Goal: Task Accomplishment & Management: Complete application form

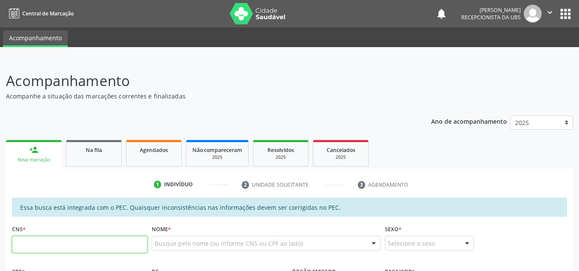
click at [57, 238] on input "text" at bounding box center [79, 244] width 135 height 17
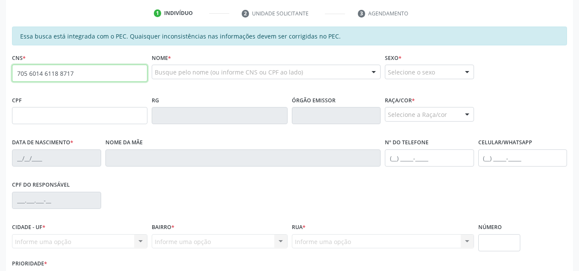
type input "705 6014 6118 8717"
type input "128.721.414-21"
type input "2[DATE]"
type input "[PERSON_NAME] Virtuoso"
type input "[PHONE_NUMBER]"
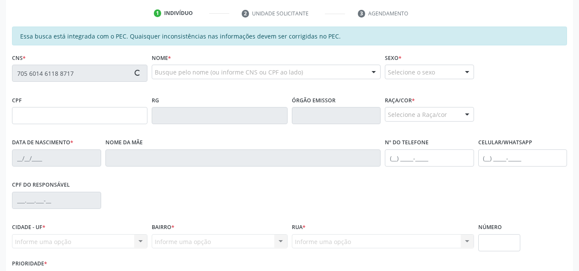
type input "S/N"
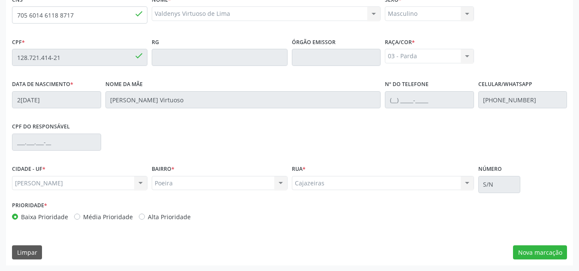
scroll to position [230, 0]
click at [522, 251] on button "Nova marcação" at bounding box center [540, 252] width 54 height 15
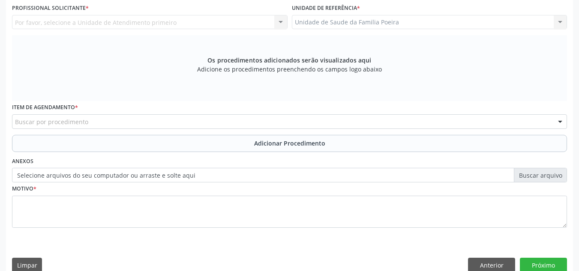
scroll to position [102, 0]
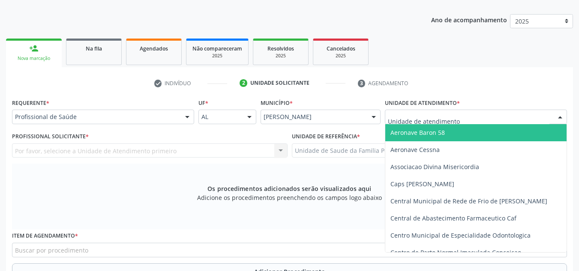
click at [545, 122] on div at bounding box center [476, 117] width 182 height 15
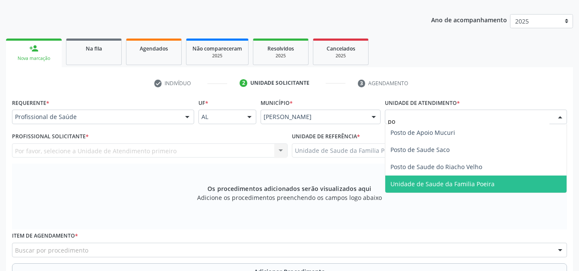
click at [477, 183] on span "Unidade de Saude da Familia Poeira" at bounding box center [442, 184] width 104 height 8
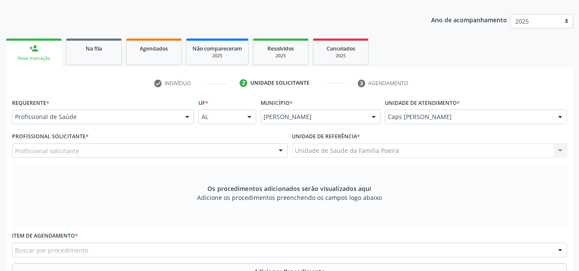
click at [114, 152] on div "Profissional solicitante" at bounding box center [150, 151] width 276 height 15
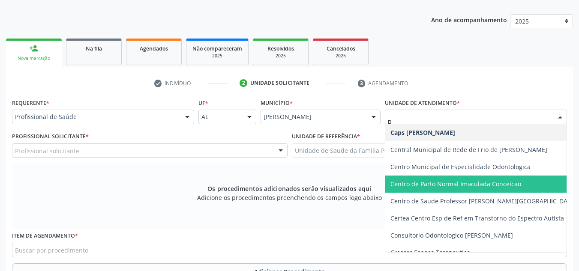
type input "po"
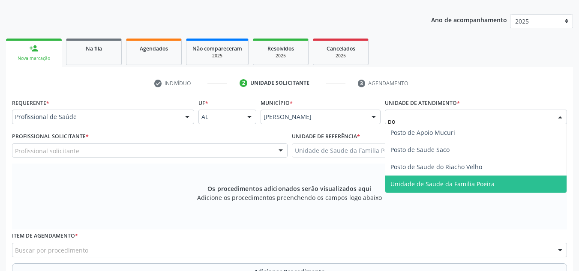
click at [474, 186] on span "Unidade de Saude da Familia Poeira" at bounding box center [442, 184] width 104 height 8
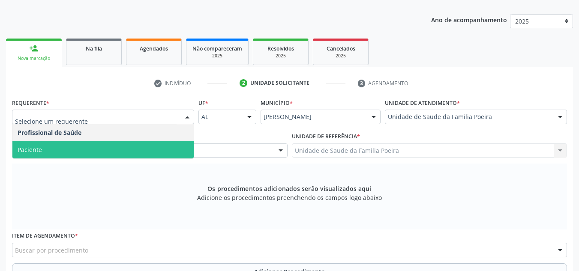
click at [102, 148] on span "Paciente" at bounding box center [102, 149] width 181 height 17
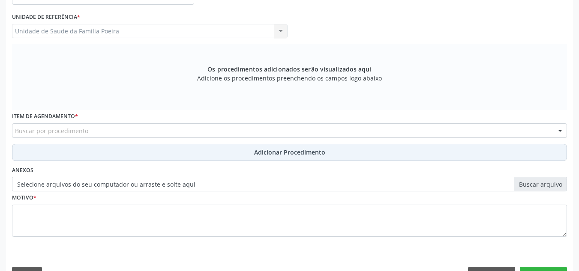
scroll to position [243, 0]
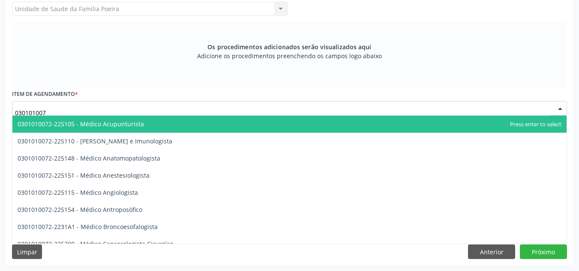
type input "0301010072"
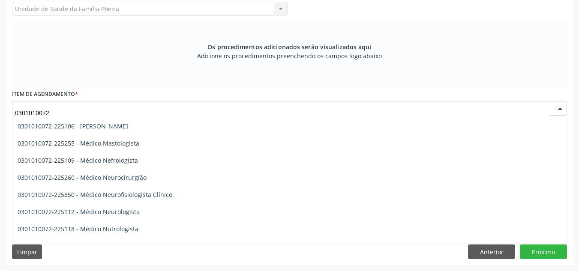
scroll to position [600, 0]
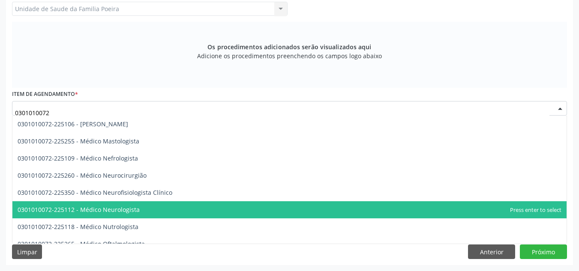
click at [105, 208] on span "0301010072-225112 - Médico Neurologista" at bounding box center [79, 210] width 122 height 8
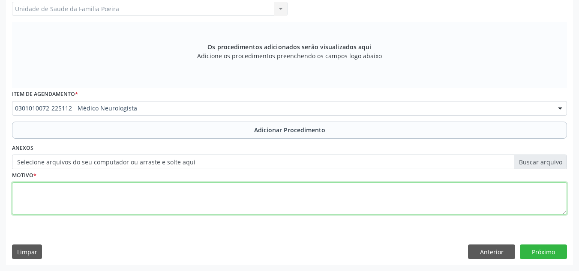
click at [123, 207] on textarea at bounding box center [289, 199] width 555 height 33
type textarea "z"
type textarea "Z"
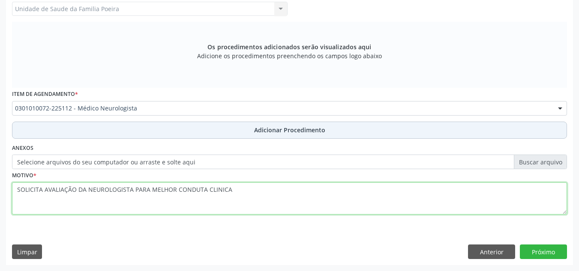
type textarea "SOLICITA AVALIAÇÃO DA NEUROLOGISTA PARA MELHOR CONDUTA CLINICA"
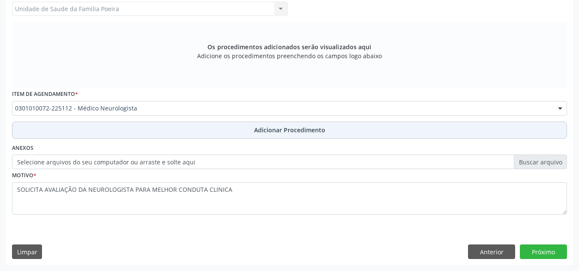
click at [257, 126] on span "Adicionar Procedimento" at bounding box center [289, 130] width 71 height 9
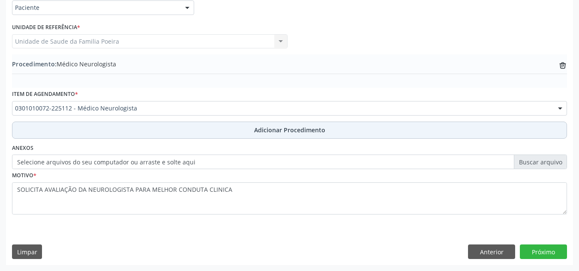
scroll to position [211, 0]
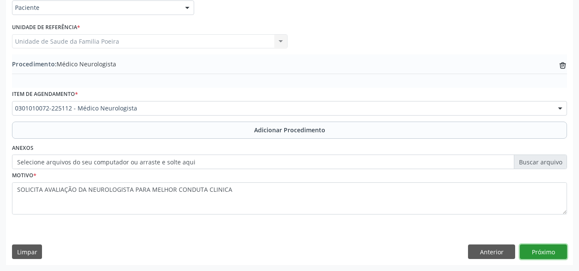
click at [535, 251] on button "Próximo" at bounding box center [543, 252] width 47 height 15
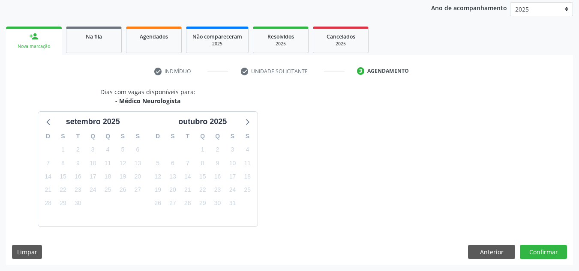
scroll to position [139, 0]
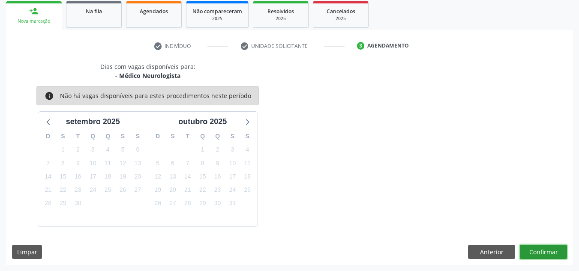
click at [539, 252] on button "Confirmar" at bounding box center [543, 252] width 47 height 15
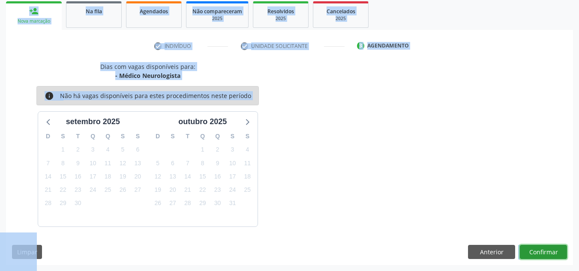
click at [538, 252] on button "Confirmar" at bounding box center [543, 252] width 47 height 15
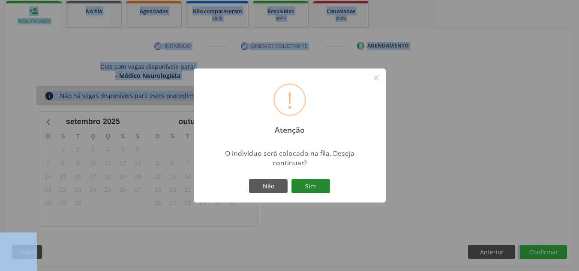
click at [313, 192] on button "Sim" at bounding box center [310, 186] width 39 height 15
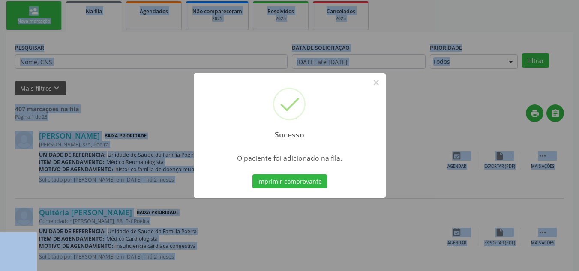
scroll to position [24, 0]
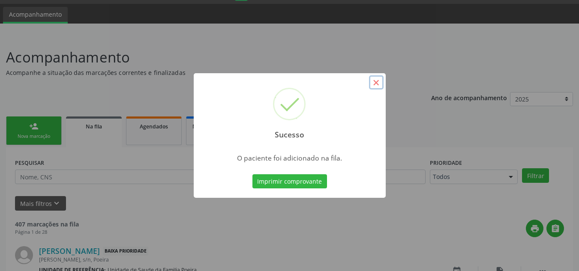
click at [379, 81] on button "×" at bounding box center [376, 82] width 15 height 15
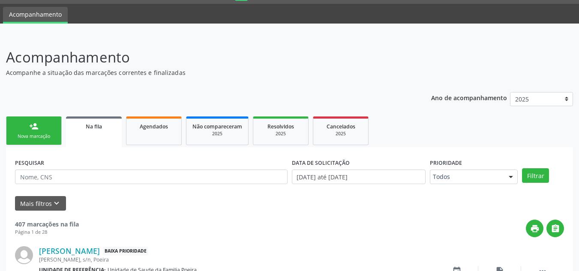
click at [34, 129] on div "person_add" at bounding box center [33, 126] width 9 height 9
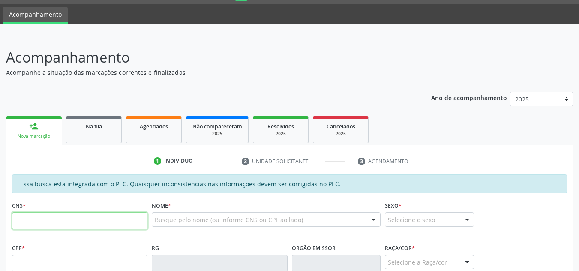
click at [73, 217] on input "text" at bounding box center [79, 221] width 135 height 17
type input "700 8079 0973 9289"
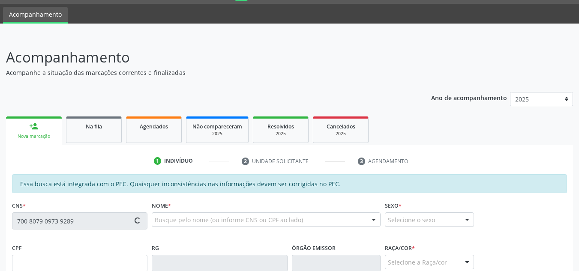
type input "345.215.005-44"
type input "[DATE]"
type input "[PERSON_NAME]"
type input "[PHONE_NUMBER]"
type input "1617"
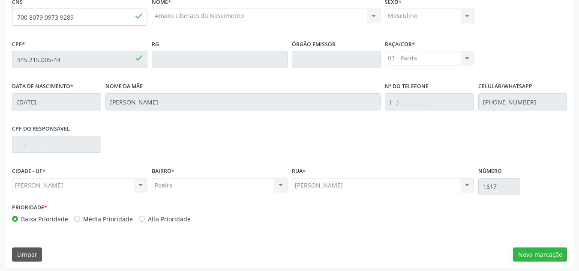
scroll to position [230, 0]
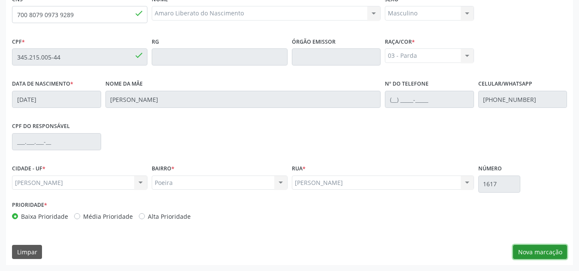
click at [533, 253] on button "Nova marcação" at bounding box center [540, 252] width 54 height 15
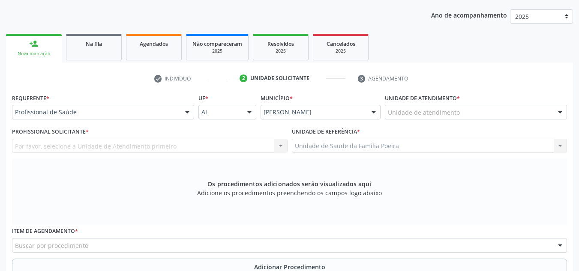
scroll to position [102, 0]
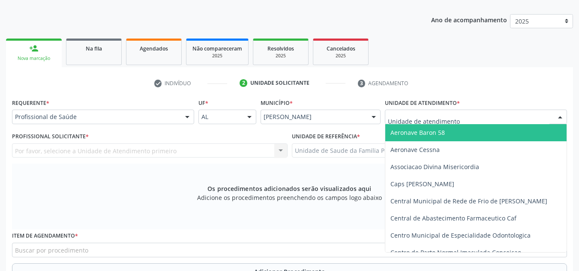
click at [472, 118] on div at bounding box center [476, 117] width 182 height 15
type input "PO"
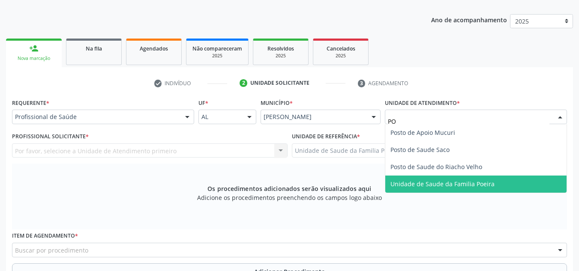
click at [450, 182] on span "Unidade de Saude da Familia Poeira" at bounding box center [442, 184] width 104 height 8
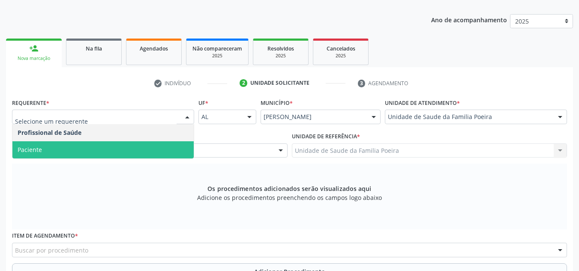
click at [90, 145] on span "Paciente" at bounding box center [102, 149] width 181 height 17
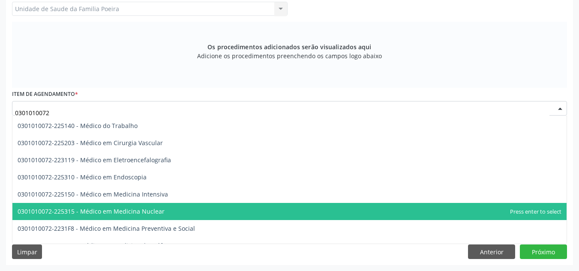
scroll to position [1012, 0]
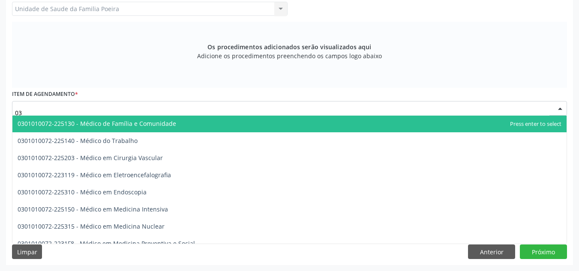
type input "0"
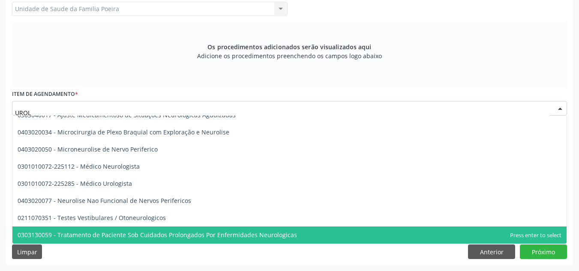
type input "UROLO"
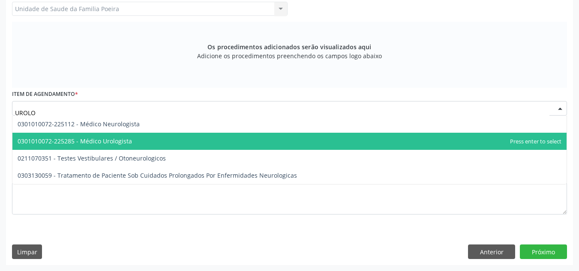
click at [93, 140] on span "0301010072-225285 - Médico Urologista" at bounding box center [75, 141] width 114 height 8
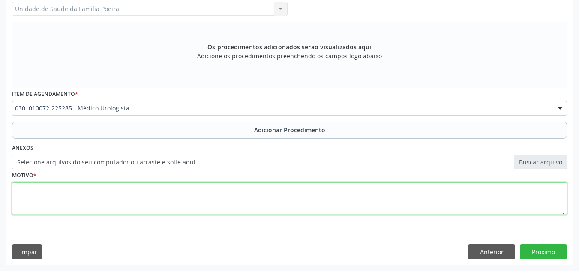
click at [108, 210] on textarea at bounding box center [289, 199] width 555 height 33
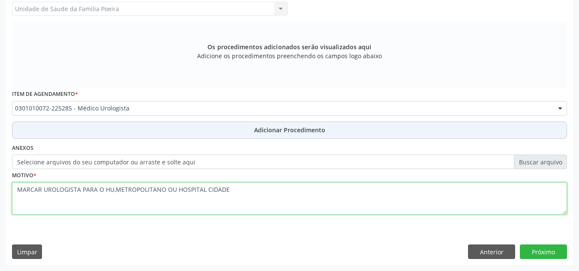
type textarea "MARCAR UROLOGISTA PARA O HU,METROPOLITANO OU HOSPITAL CIDADE"
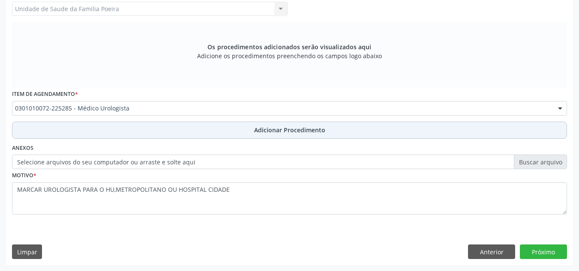
click at [270, 135] on button "Adicionar Procedimento" at bounding box center [289, 130] width 555 height 17
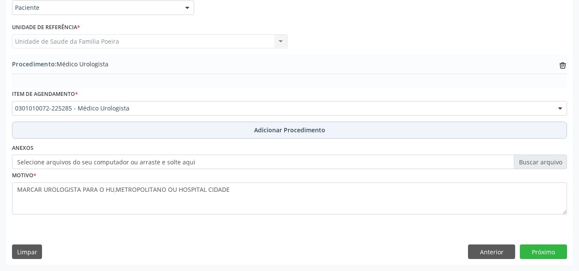
scroll to position [211, 0]
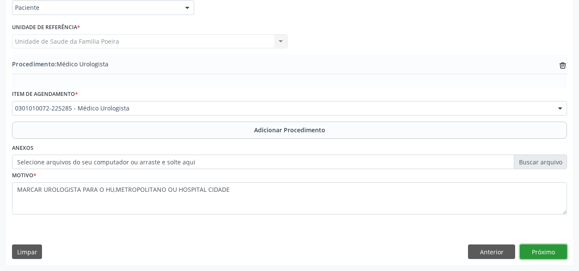
click at [550, 252] on button "Próximo" at bounding box center [543, 252] width 47 height 15
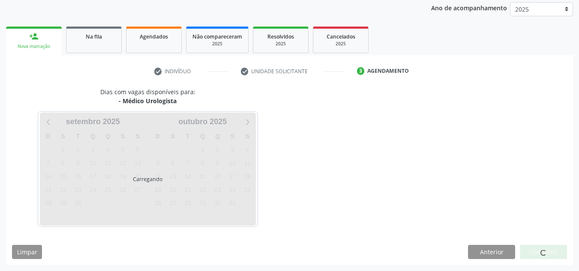
scroll to position [139, 0]
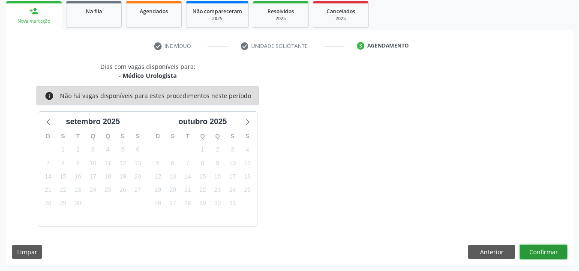
click at [531, 255] on button "Confirmar" at bounding box center [543, 252] width 47 height 15
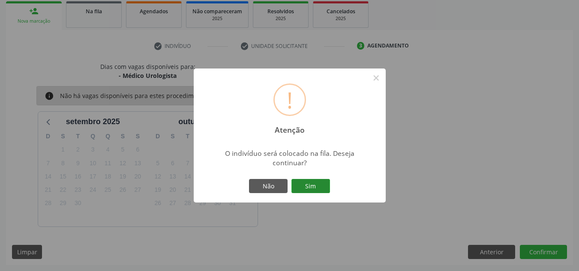
click at [319, 187] on button "Sim" at bounding box center [310, 186] width 39 height 15
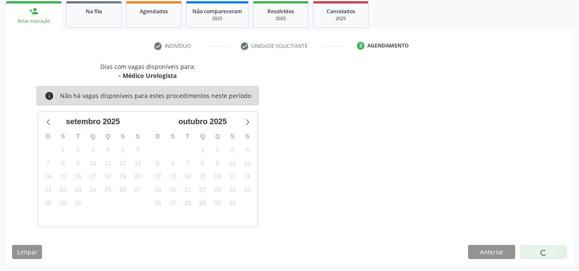
scroll to position [24, 0]
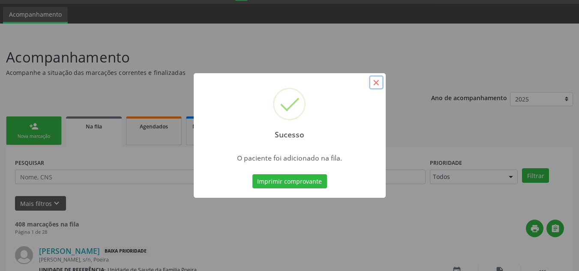
click at [373, 84] on button "×" at bounding box center [376, 82] width 15 height 15
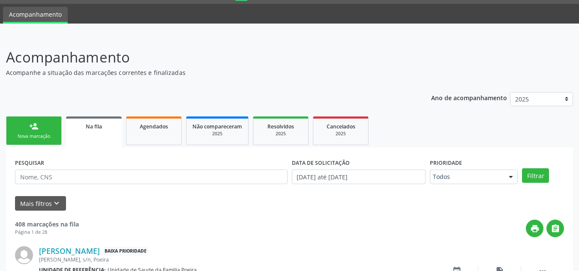
click at [106, 126] on div "Na fila" at bounding box center [94, 126] width 44 height 9
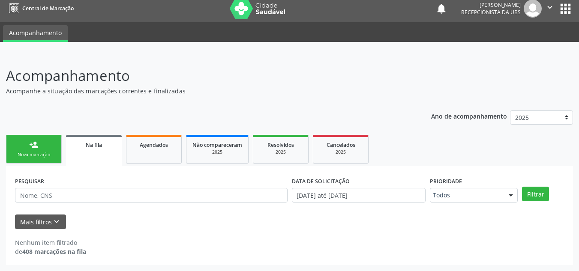
scroll to position [5, 0]
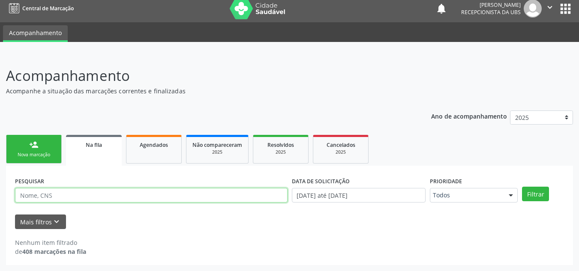
click at [70, 197] on input "text" at bounding box center [151, 195] width 273 height 15
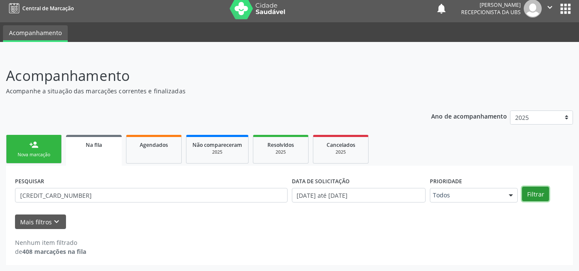
click at [530, 195] on button "Filtrar" at bounding box center [535, 194] width 27 height 15
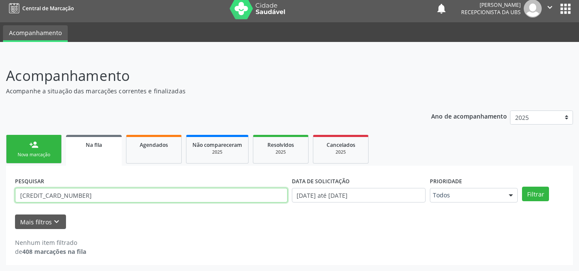
click at [129, 194] on input "[CREDIT_CARD_NUMBER]" at bounding box center [151, 195] width 273 height 15
type input "1"
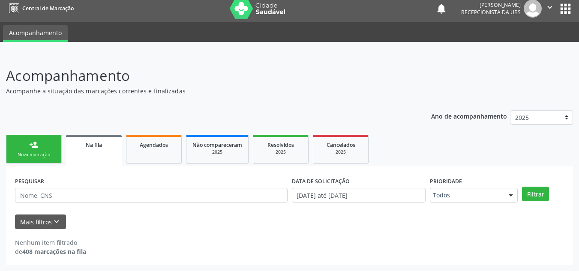
click at [106, 141] on div "Na fila" at bounding box center [94, 144] width 44 height 9
click at [57, 218] on icon "keyboard_arrow_down" at bounding box center [56, 221] width 9 height 9
click at [58, 219] on icon "keyboard_arrow_down" at bounding box center [56, 221] width 9 height 9
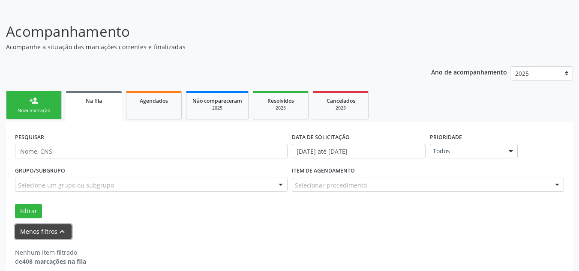
scroll to position [59, 0]
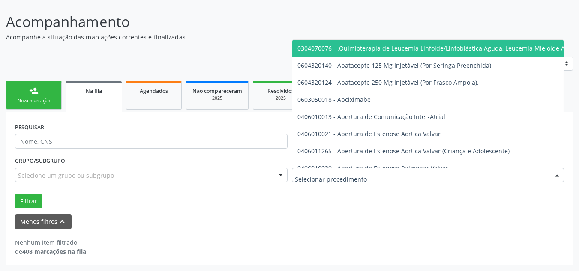
click at [329, 181] on div at bounding box center [428, 175] width 273 height 15
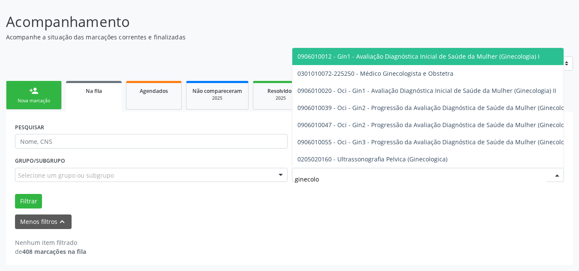
type input "ginecolog"
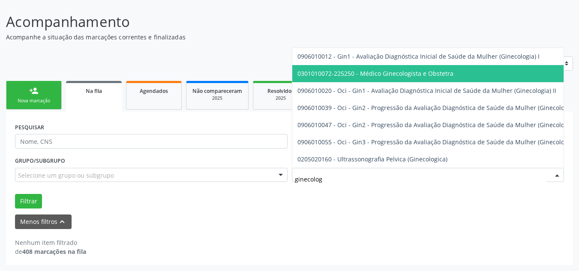
click at [438, 69] on span "0301010072-225250 - Médico Ginecologista e Obstetra" at bounding box center [375, 73] width 156 height 8
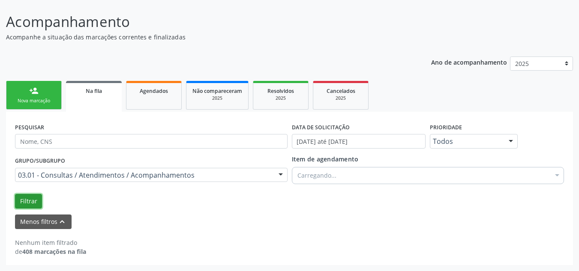
click at [32, 203] on button "Filtrar" at bounding box center [28, 201] width 27 height 15
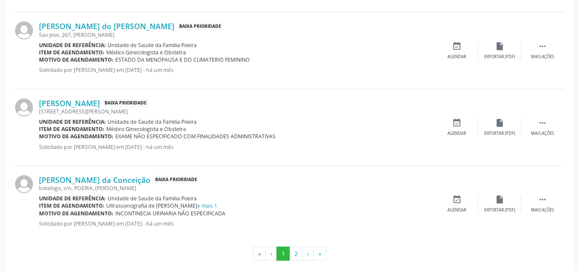
scroll to position [1250, 0]
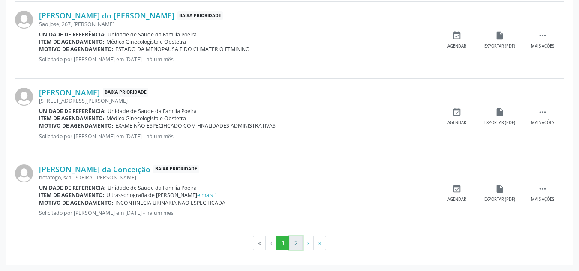
click at [296, 243] on button "2" at bounding box center [295, 243] width 13 height 15
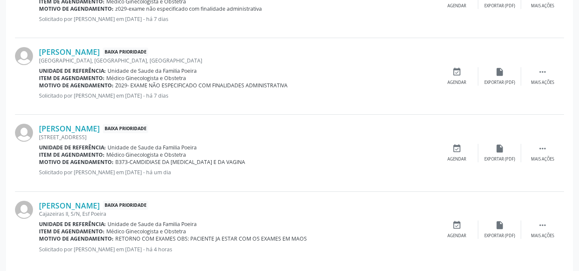
scroll to position [1242, 0]
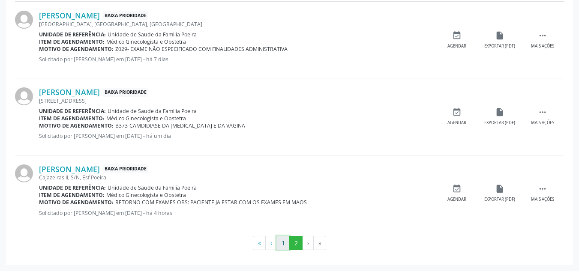
click at [283, 241] on button "1" at bounding box center [282, 243] width 13 height 15
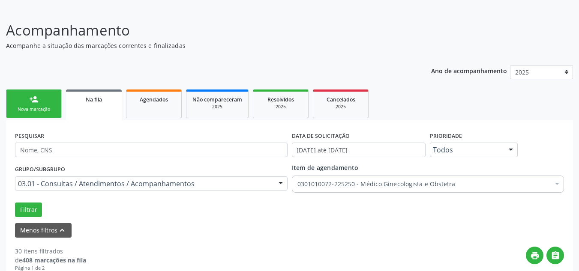
scroll to position [50, 0]
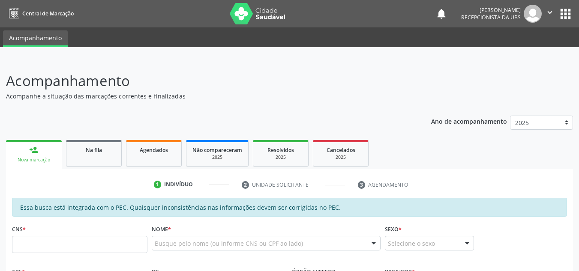
scroll to position [50, 0]
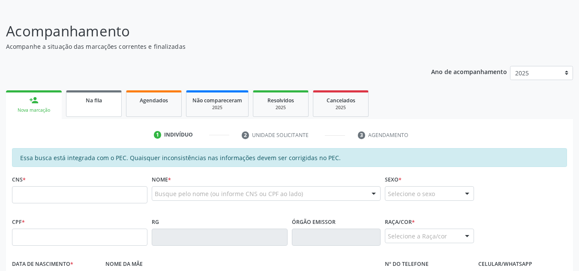
click at [91, 108] on link "Na fila" at bounding box center [94, 103] width 56 height 27
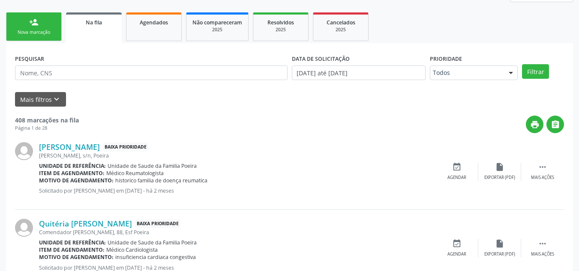
scroll to position [135, 0]
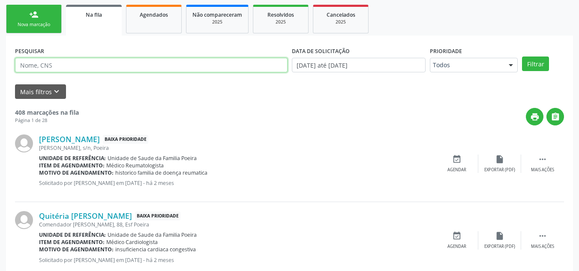
click at [104, 63] on input "text" at bounding box center [151, 65] width 273 height 15
paste input "704809527232740"
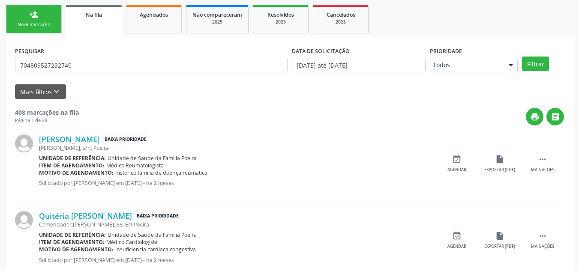
drag, startPoint x: 68, startPoint y: 61, endPoint x: 160, endPoint y: 149, distance: 127.3
click at [102, 166] on b "Item de agendamento:" at bounding box center [72, 165] width 66 height 7
click at [533, 61] on button "Filtrar" at bounding box center [535, 64] width 27 height 15
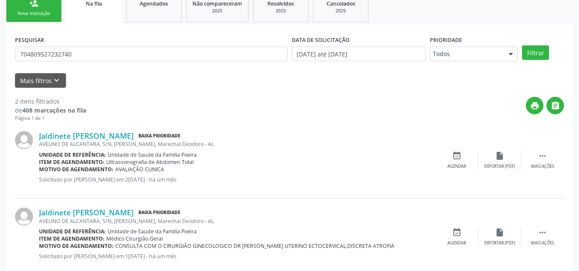
scroll to position [165, 0]
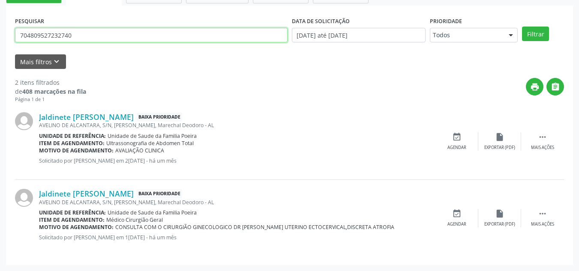
click at [99, 34] on input "704809527232740" at bounding box center [151, 35] width 273 height 15
type input "7"
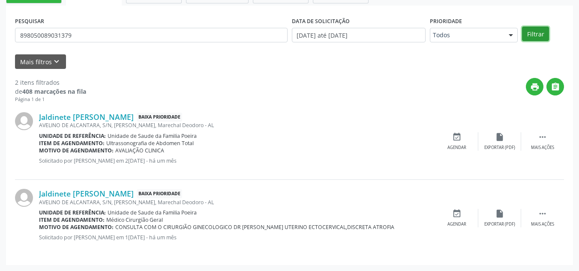
click at [543, 33] on button "Filtrar" at bounding box center [535, 34] width 27 height 15
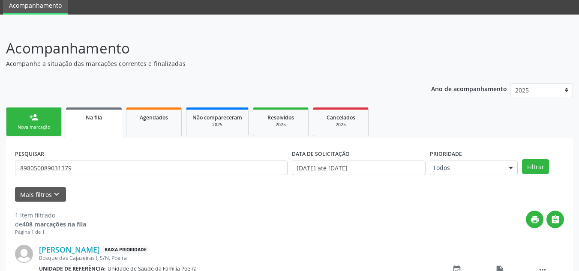
scroll to position [89, 0]
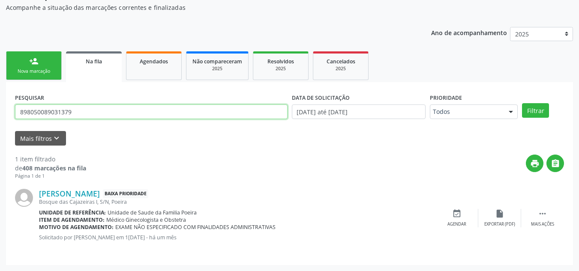
click at [105, 108] on input "898050089031379" at bounding box center [151, 112] width 273 height 15
type input "8"
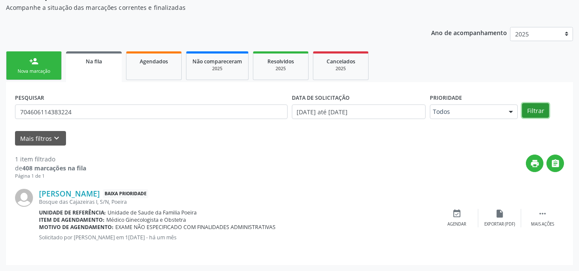
click at [538, 112] on button "Filtrar" at bounding box center [535, 110] width 27 height 15
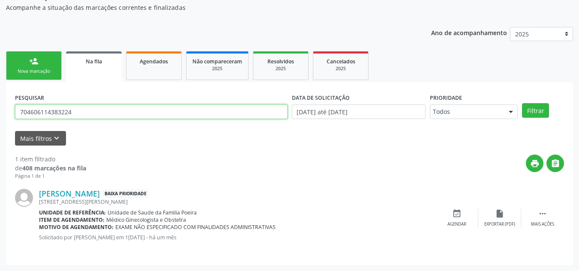
click at [173, 110] on input "704606114383224" at bounding box center [151, 112] width 273 height 15
type input "7"
paste input "704201535678890"
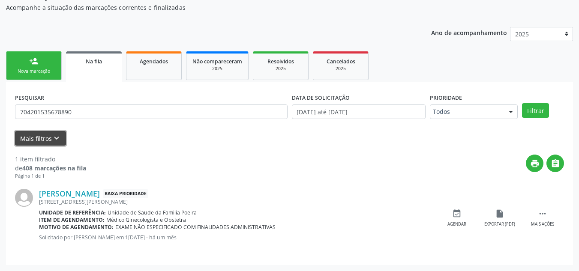
click at [57, 142] on icon "keyboard_arrow_down" at bounding box center [56, 138] width 9 height 9
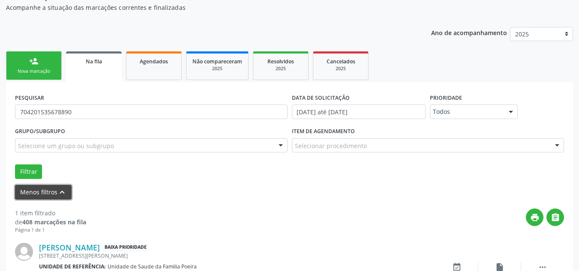
click at [55, 191] on button "Menos filtros keyboard_arrow_up" at bounding box center [43, 192] width 57 height 15
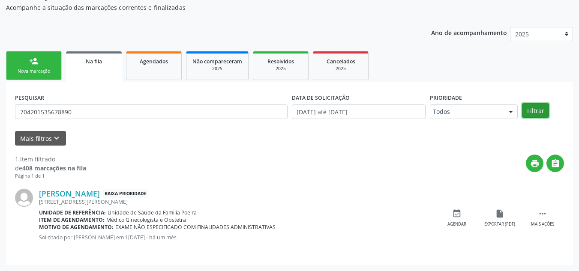
click at [540, 114] on button "Filtrar" at bounding box center [535, 110] width 27 height 15
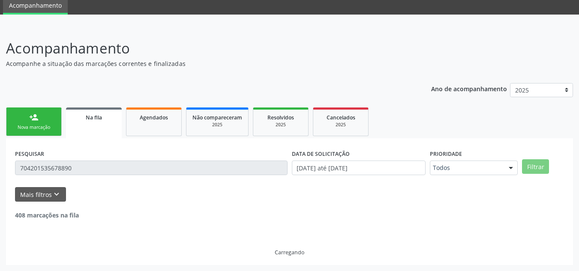
scroll to position [5, 0]
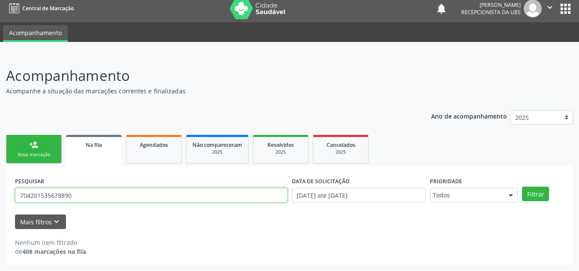
click at [116, 192] on input "704201535678890" at bounding box center [151, 195] width 273 height 15
drag, startPoint x: 84, startPoint y: 196, endPoint x: 23, endPoint y: 194, distance: 61.8
click at [23, 194] on input "704201535678890" at bounding box center [151, 195] width 273 height 15
type input "042015356788907"
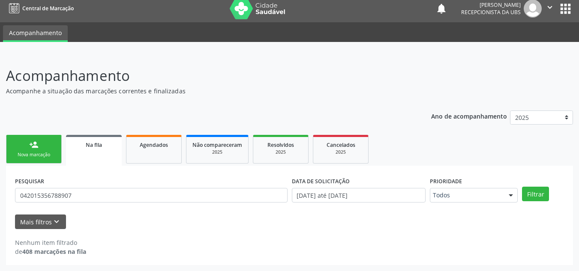
click at [84, 227] on div "Mais filtros keyboard_arrow_down" at bounding box center [289, 222] width 553 height 15
click at [45, 145] on link "person_add Nova marcação" at bounding box center [34, 149] width 56 height 29
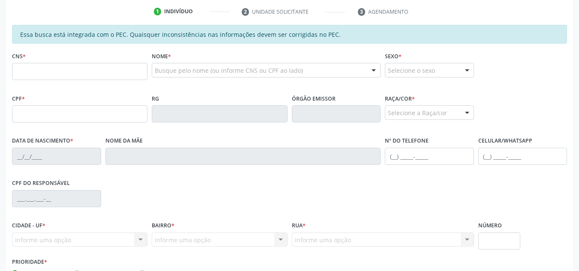
scroll to position [177, 0]
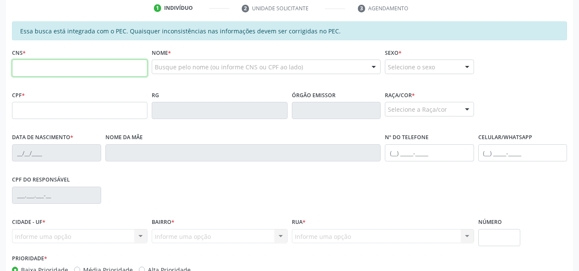
paste input "704 2015 3567 8890"
type input "704 2015 3567 8890"
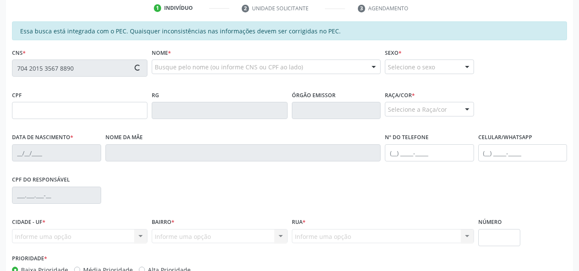
type input "381.431.434-49"
type input "07/11/1948"
type input "Otília Maria da Conceição"
type input "(82) 98808-3414"
type input "S/N"
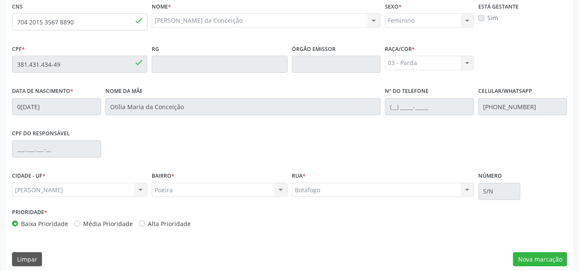
scroll to position [230, 0]
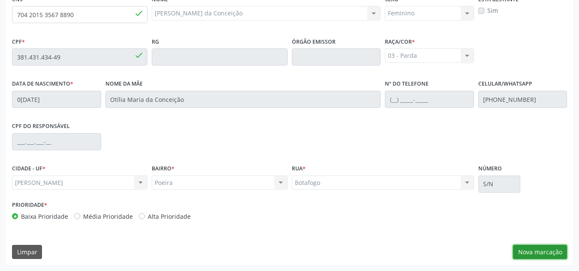
drag, startPoint x: 531, startPoint y: 250, endPoint x: 527, endPoint y: 250, distance: 4.3
click at [531, 250] on button "Nova marcação" at bounding box center [540, 252] width 54 height 15
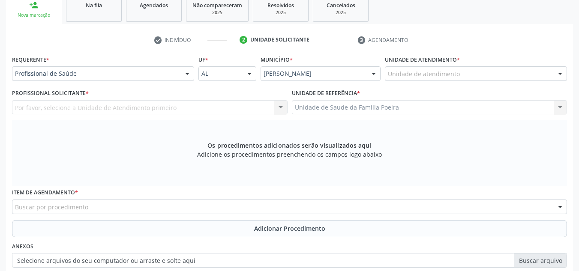
scroll to position [144, 0]
click at [464, 79] on div "Unidade de atendimento" at bounding box center [476, 74] width 182 height 15
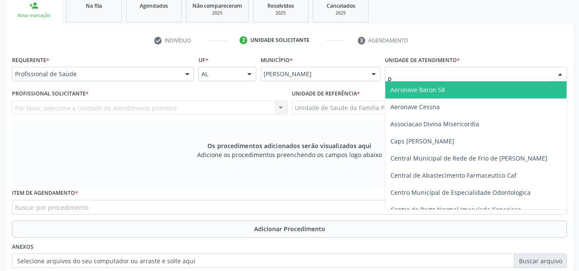
type input "po"
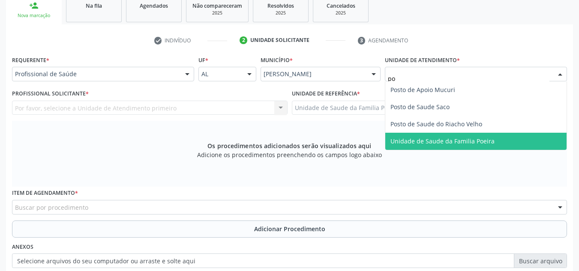
click at [446, 142] on span "Unidade de Saude da Familia Poeira" at bounding box center [442, 141] width 104 height 8
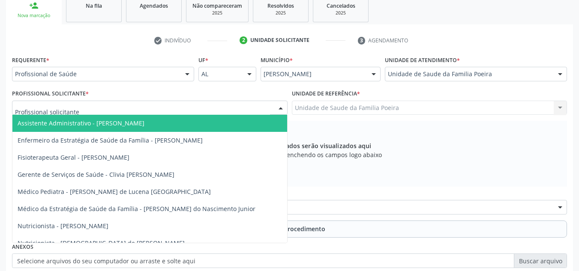
click at [150, 113] on div at bounding box center [150, 108] width 276 height 15
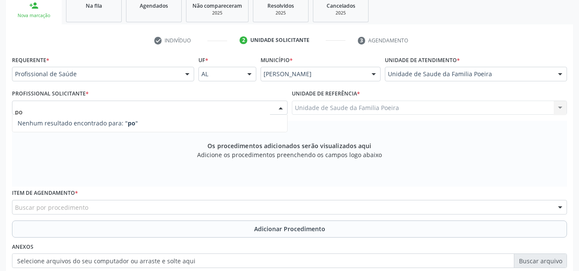
type input "p"
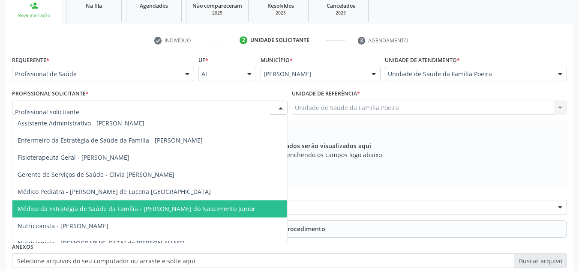
click at [121, 209] on span "Médico da Estratégia de Saúde da Família - [PERSON_NAME] do Nascimento Junior" at bounding box center [137, 209] width 238 height 8
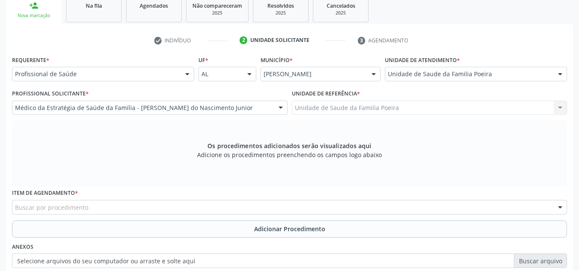
click at [121, 205] on div "Buscar por procedimento" at bounding box center [289, 207] width 555 height 15
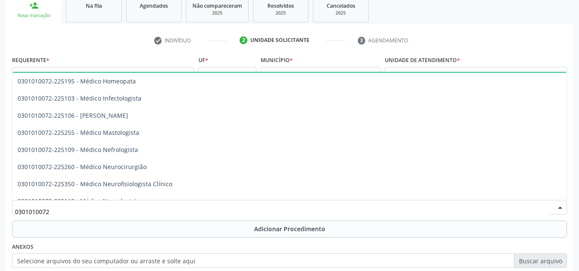
scroll to position [600, 0]
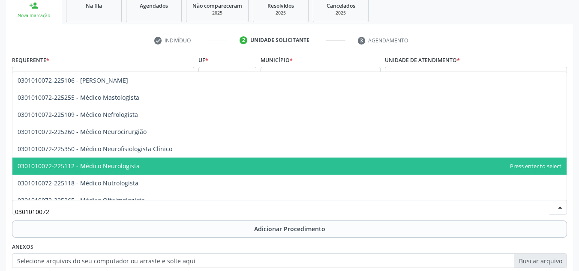
click at [147, 164] on span "0301010072-225112 - Médico Neurologista" at bounding box center [289, 166] width 554 height 17
click at [140, 164] on span "0301010072-225112 - Médico Neurologista" at bounding box center [79, 166] width 122 height 8
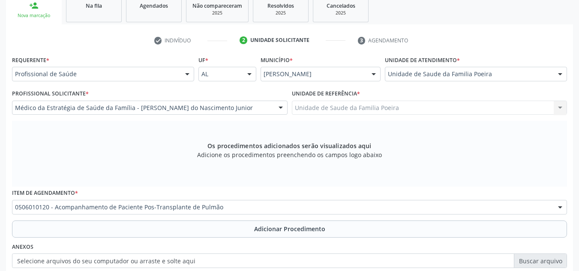
scroll to position [187, 0]
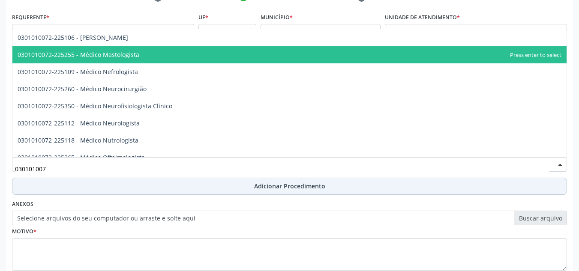
type input "0301010072"
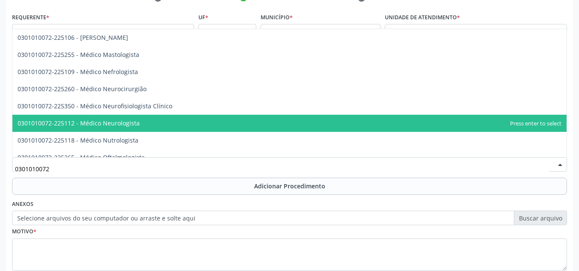
click at [127, 123] on span "0301010072-225112 - Médico Neurologista" at bounding box center [79, 123] width 122 height 8
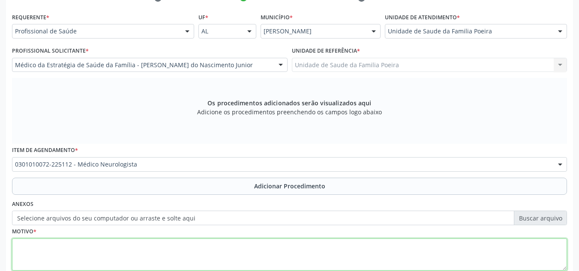
click at [123, 245] on textarea at bounding box center [289, 255] width 555 height 33
type textarea "e"
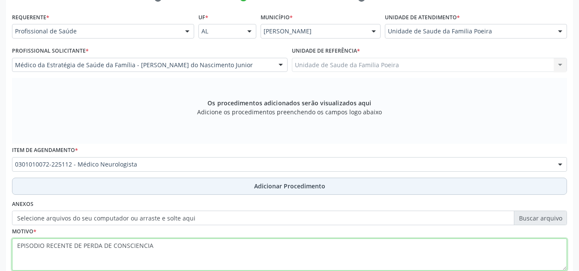
type textarea "EPISODIO RECENTE DE PERDA DE CONSCIENCIA"
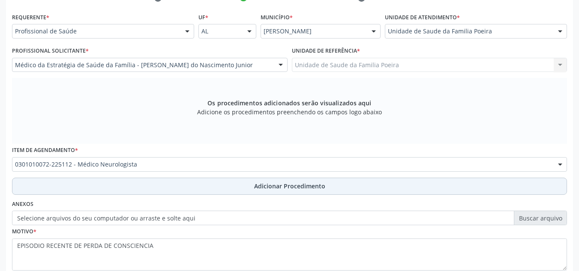
click at [278, 186] on span "Adicionar Procedimento" at bounding box center [289, 186] width 71 height 9
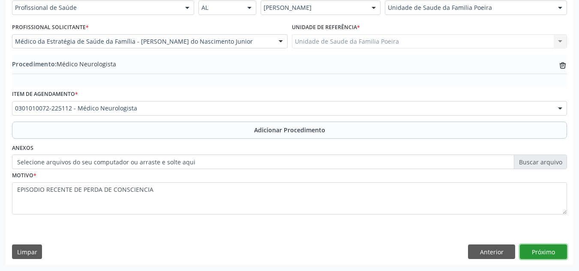
click at [544, 254] on button "Próximo" at bounding box center [543, 252] width 47 height 15
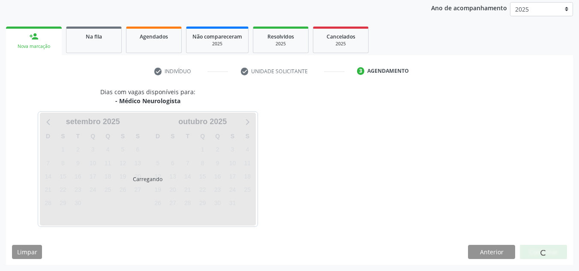
scroll to position [139, 0]
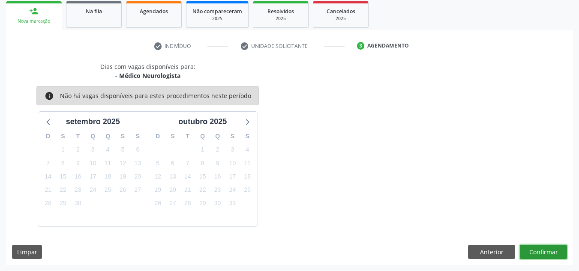
click at [551, 248] on button "Confirmar" at bounding box center [543, 252] width 47 height 15
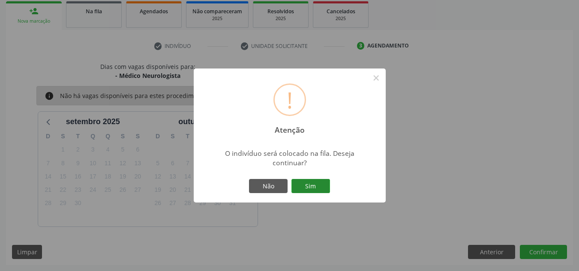
click at [303, 189] on button "Sim" at bounding box center [310, 186] width 39 height 15
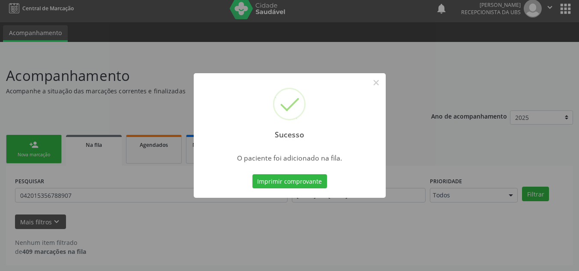
scroll to position [5, 0]
click at [371, 81] on button "×" at bounding box center [376, 82] width 15 height 15
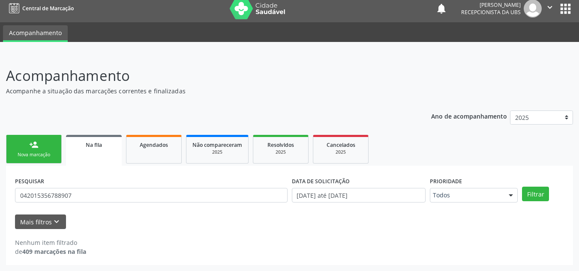
click at [79, 153] on link "Na fila" at bounding box center [94, 150] width 56 height 31
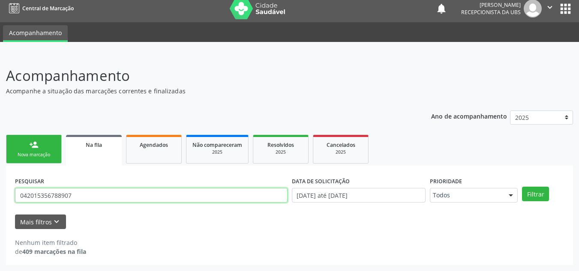
drag, startPoint x: 73, startPoint y: 196, endPoint x: 7, endPoint y: 201, distance: 65.8
click at [7, 202] on div "PESQUISAR 042015356788907 DATA DE SOLICITAÇÃO 01/01/2025 até 09/09/2025 Priorid…" at bounding box center [289, 215] width 567 height 99
paste input "704201535678890"
type input "704201535678890"
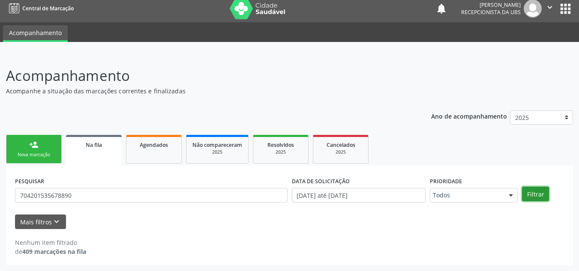
click at [540, 198] on button "Filtrar" at bounding box center [535, 194] width 27 height 15
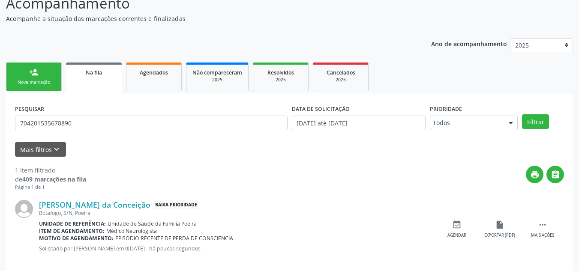
scroll to position [89, 0]
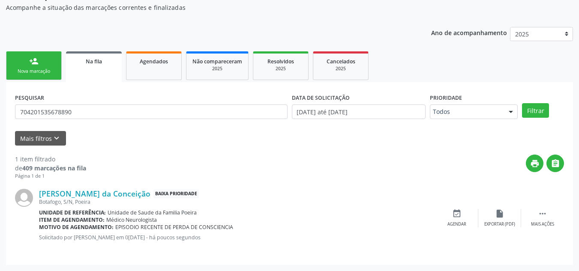
click at [24, 63] on link "person_add Nova marcação" at bounding box center [34, 65] width 56 height 29
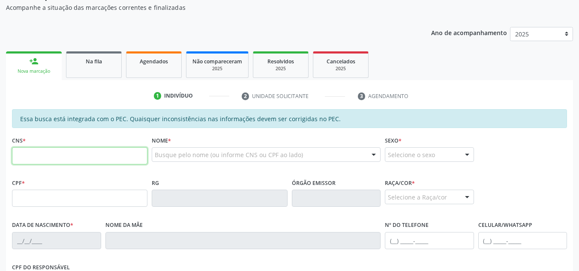
click at [65, 154] on input "text" at bounding box center [79, 155] width 135 height 17
type input "701 3006 7087 1230"
type input "123.663.424-11"
type input "27/02/1997"
type input "Ana Lucia dos Santos"
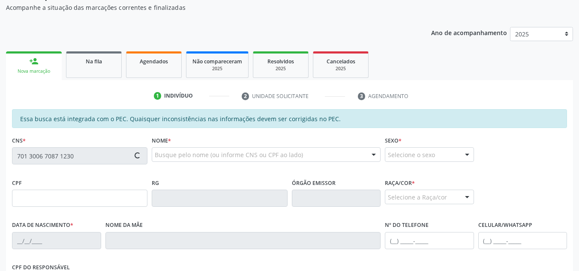
type input "(82) 99390-7752"
type input "S/N"
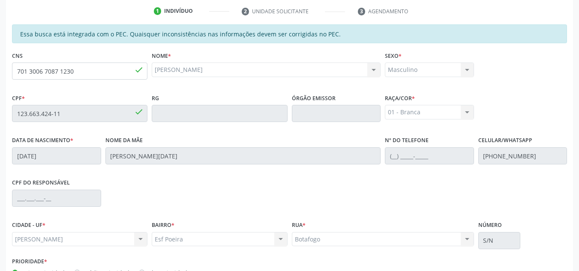
scroll to position [230, 0]
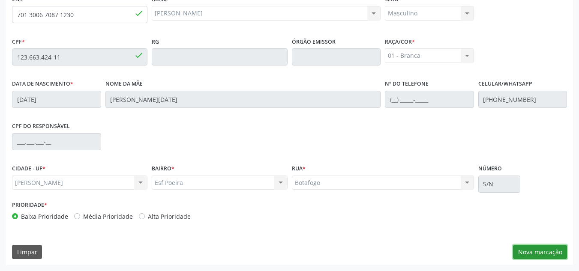
click at [545, 255] on button "Nova marcação" at bounding box center [540, 252] width 54 height 15
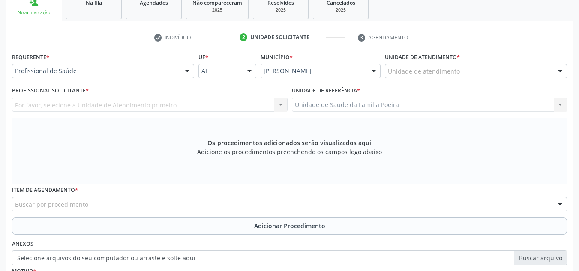
scroll to position [144, 0]
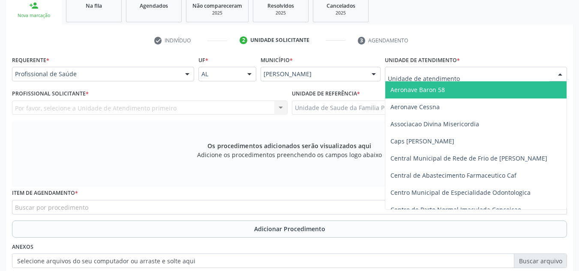
click at [508, 75] on div at bounding box center [476, 74] width 182 height 15
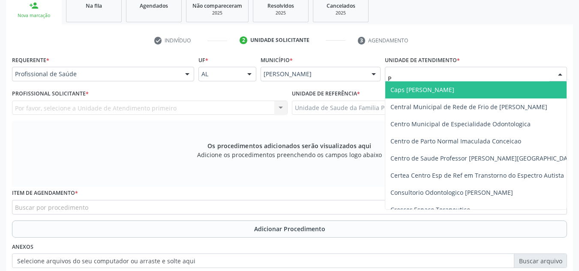
type input "PO"
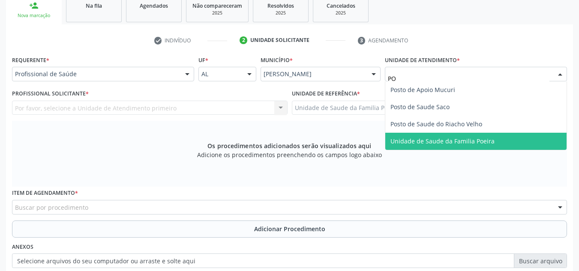
click at [465, 146] on span "Unidade de Saude da Familia Poeira" at bounding box center [475, 141] width 181 height 17
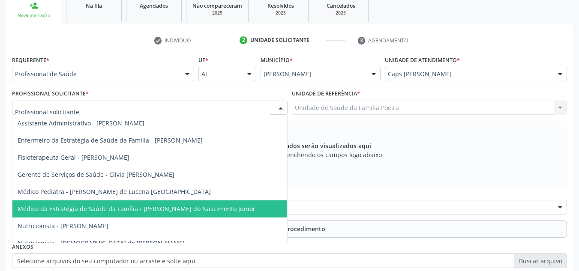
click at [114, 206] on span "Médico da Estratégia de Saúde da Família - [PERSON_NAME] do Nascimento Junior" at bounding box center [137, 209] width 238 height 8
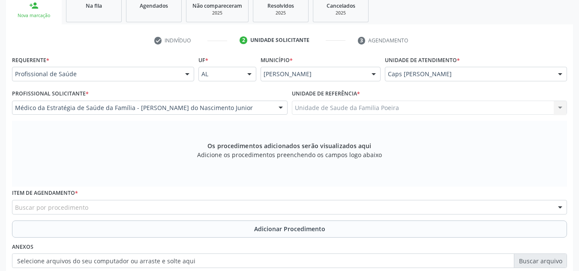
click at [110, 208] on div "Buscar por procedimento" at bounding box center [289, 207] width 555 height 15
click at [15, 208] on input "text" at bounding box center [15, 211] width 0 height 17
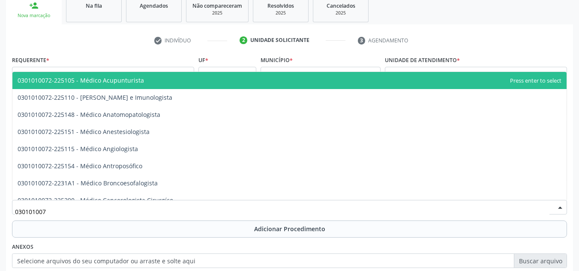
type input "0301010072"
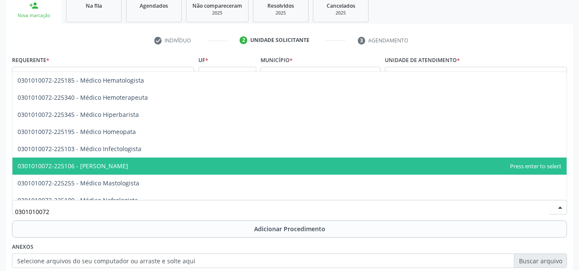
scroll to position [600, 0]
click at [126, 167] on span "0301010072-225112 - Médico Neurologista" at bounding box center [79, 166] width 122 height 8
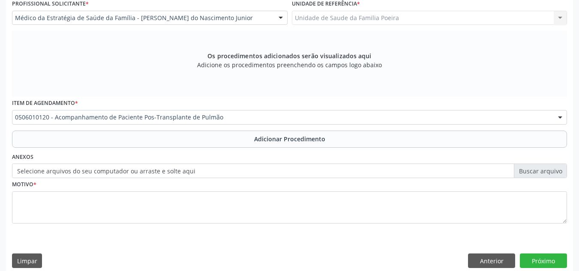
scroll to position [243, 0]
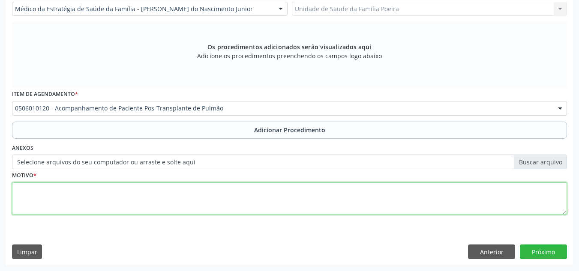
click at [124, 203] on textarea at bounding box center [289, 199] width 555 height 33
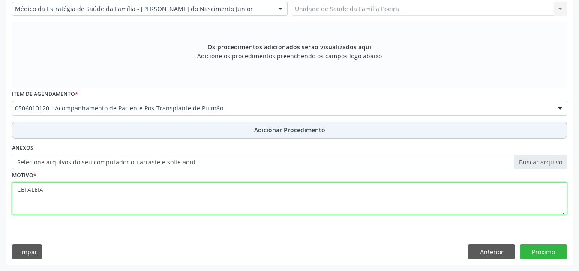
type textarea "CEFALEIA"
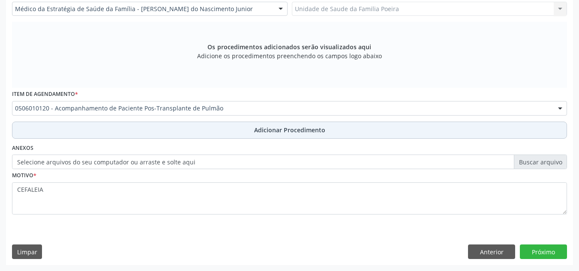
click at [240, 135] on button "Adicionar Procedimento" at bounding box center [289, 130] width 555 height 17
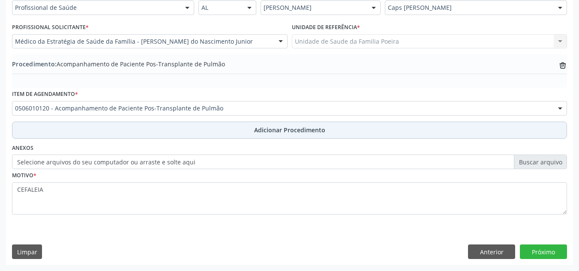
scroll to position [211, 0]
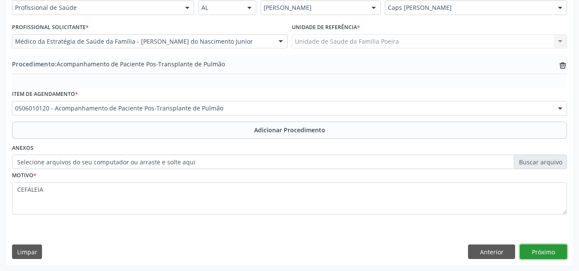
click at [550, 250] on button "Próximo" at bounding box center [543, 252] width 47 height 15
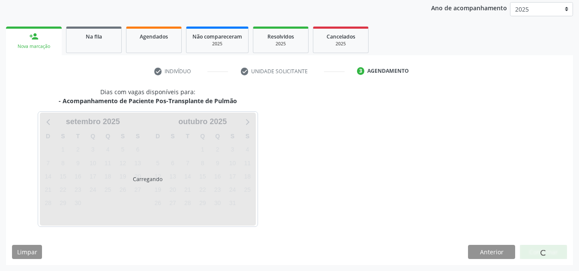
scroll to position [139, 0]
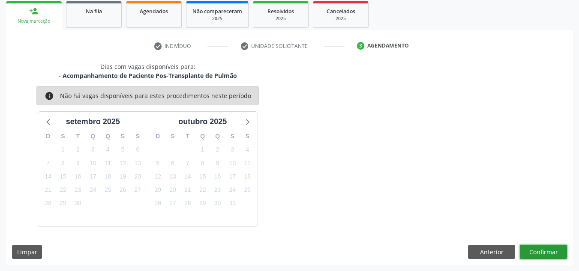
click at [540, 254] on button "Confirmar" at bounding box center [543, 252] width 47 height 15
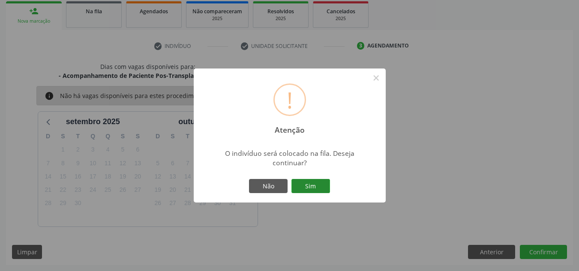
click at [320, 189] on button "Sim" at bounding box center [310, 186] width 39 height 15
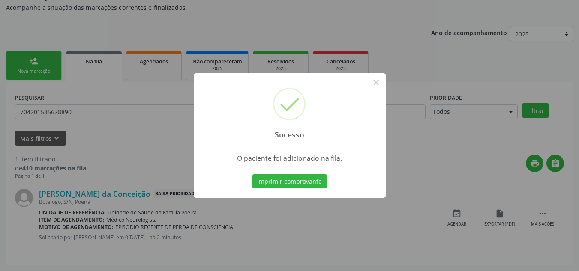
scroll to position [24, 0]
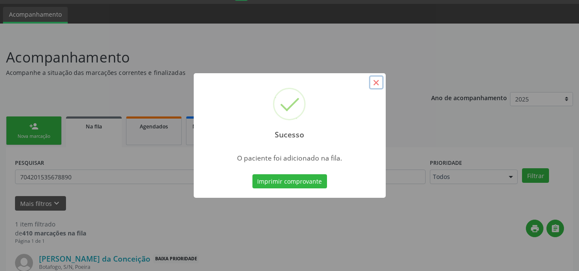
click at [378, 82] on button "×" at bounding box center [376, 82] width 15 height 15
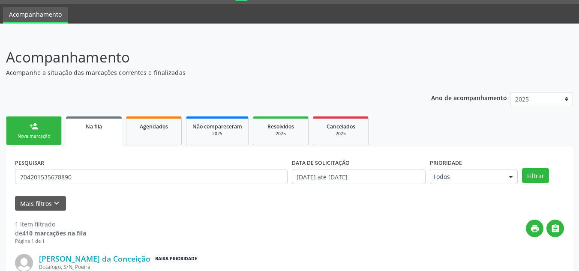
drag, startPoint x: 50, startPoint y: 128, endPoint x: 54, endPoint y: 140, distance: 13.0
click at [50, 128] on link "person_add Nova marcação" at bounding box center [34, 131] width 56 height 29
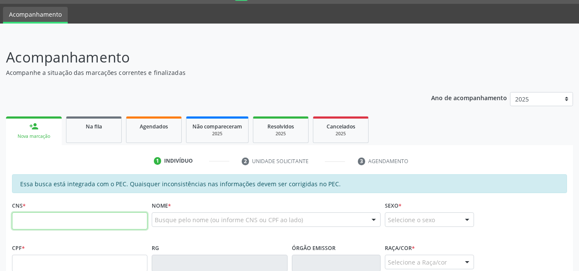
click at [77, 223] on input "text" at bounding box center [79, 221] width 135 height 17
paste input "708 4062 6000 8763"
type input "708 4062 6000 8763"
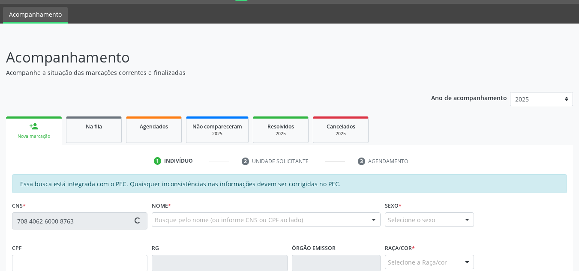
type input "053.740.924-64"
type input "21/04/1978"
type input "Maria Jose de Oliveira"
type input "(13) 99614-0835"
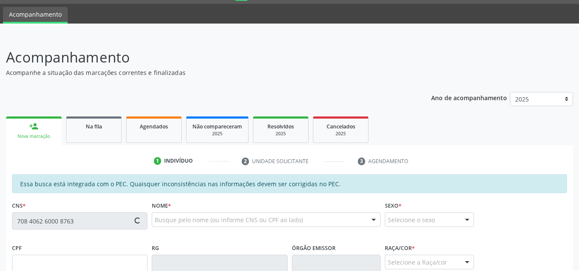
type input "04"
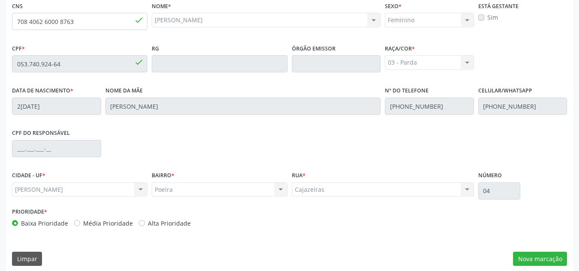
scroll to position [230, 0]
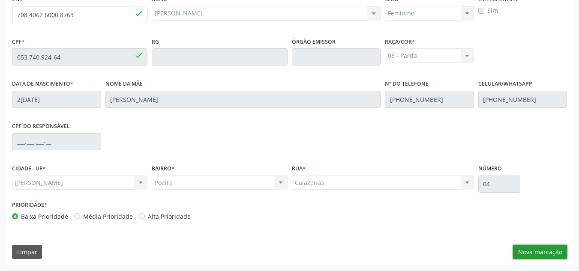
click at [527, 250] on button "Nova marcação" at bounding box center [540, 252] width 54 height 15
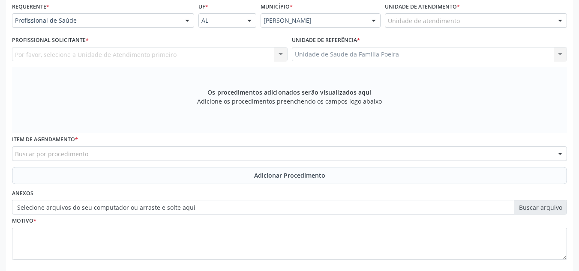
scroll to position [144, 0]
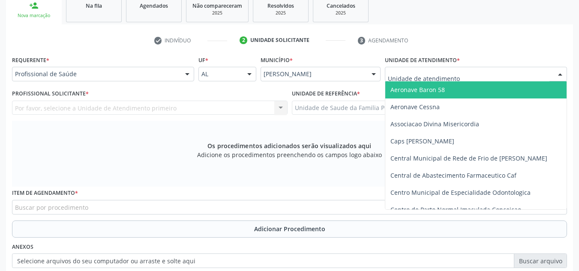
click at [470, 76] on div at bounding box center [476, 74] width 182 height 15
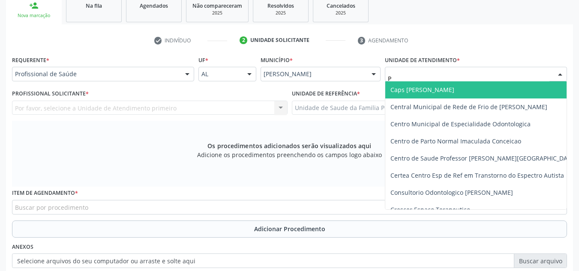
type input "PO"
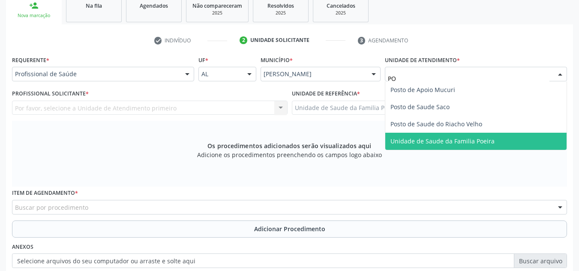
click at [439, 141] on span "Unidade de Saude da Familia Poeira" at bounding box center [442, 141] width 104 height 8
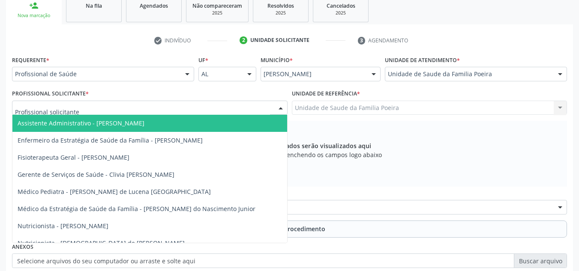
click at [53, 106] on input "text" at bounding box center [142, 112] width 255 height 17
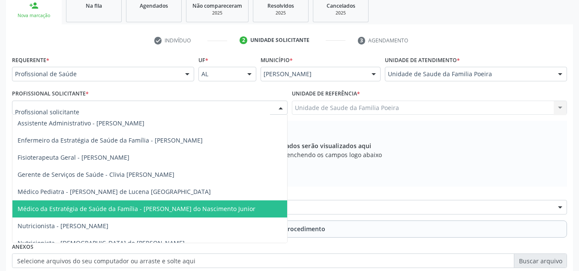
click at [74, 209] on span "Médico da Estratégia de Saúde da Família - [PERSON_NAME] do Nascimento Junior" at bounding box center [137, 209] width 238 height 8
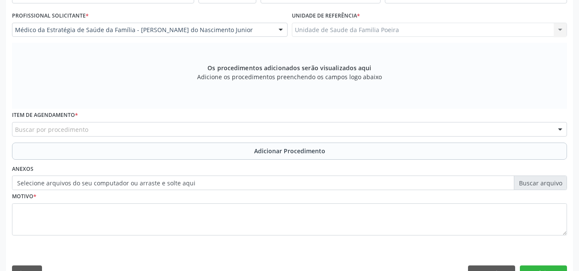
scroll to position [230, 0]
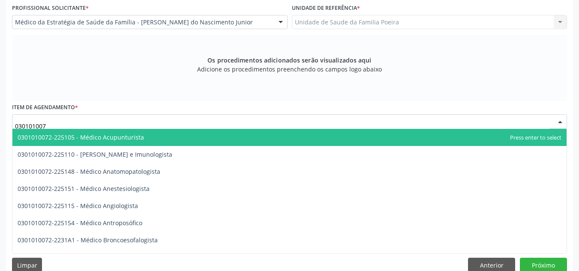
type input "0301010072"
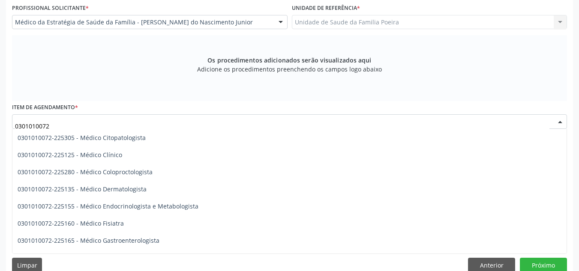
scroll to position [343, 0]
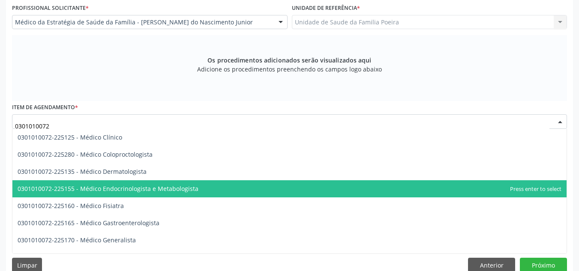
click at [138, 191] on span "0301010072-225155 - Médico Endocrinologista e Metabologista" at bounding box center [108, 189] width 181 height 8
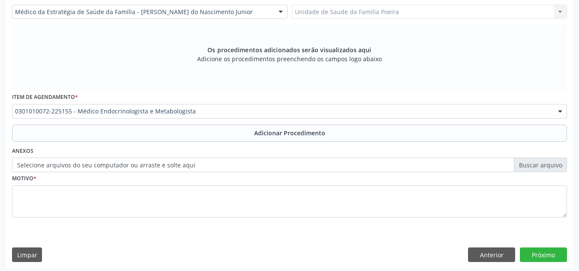
scroll to position [243, 0]
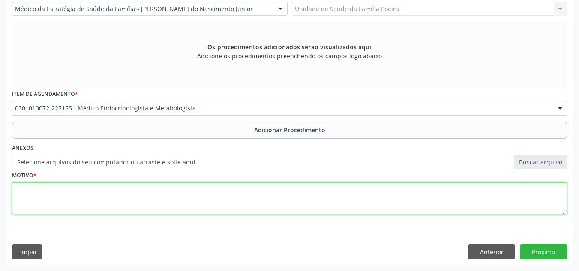
click at [130, 194] on textarea at bounding box center [289, 199] width 555 height 33
type textarea "HIPOTIREOIDISMO NÃO ESPECIFICADO"
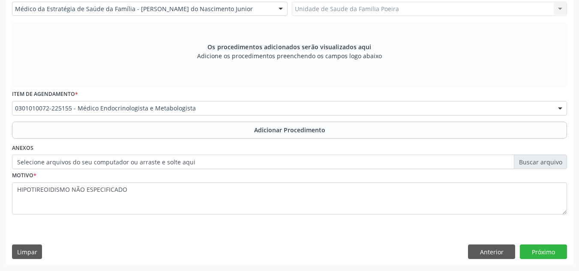
click at [266, 133] on button "Adicionar Procedimento" at bounding box center [289, 130] width 555 height 17
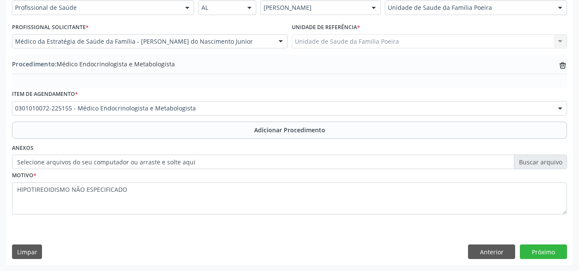
scroll to position [211, 0]
click at [544, 250] on button "Próximo" at bounding box center [543, 252] width 47 height 15
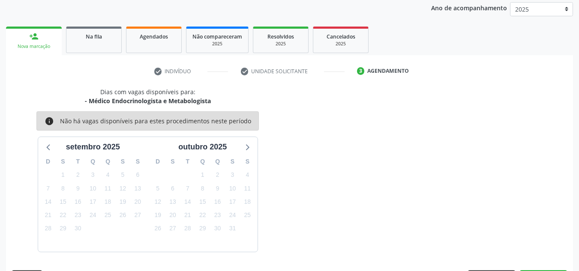
scroll to position [139, 0]
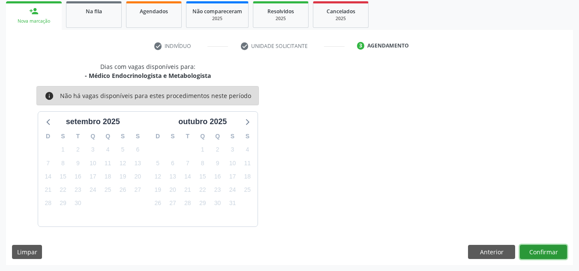
click at [537, 255] on button "Confirmar" at bounding box center [543, 252] width 47 height 15
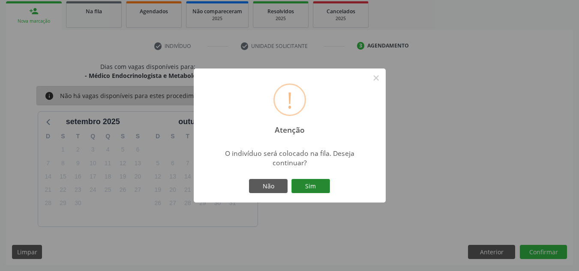
click at [319, 186] on button "Sim" at bounding box center [310, 186] width 39 height 15
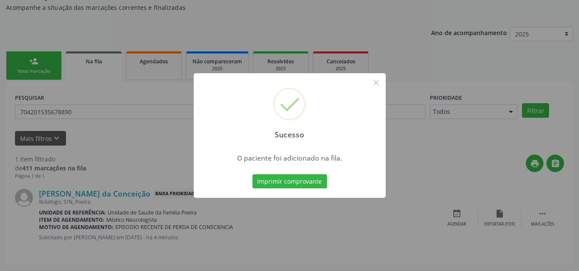
scroll to position [24, 0]
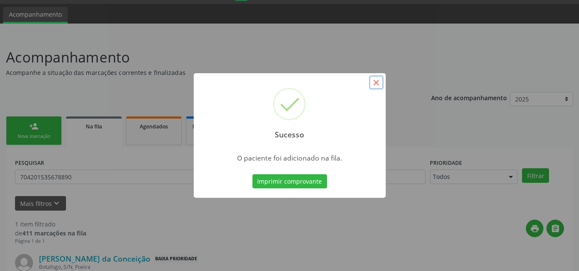
click at [381, 87] on button "×" at bounding box center [376, 82] width 15 height 15
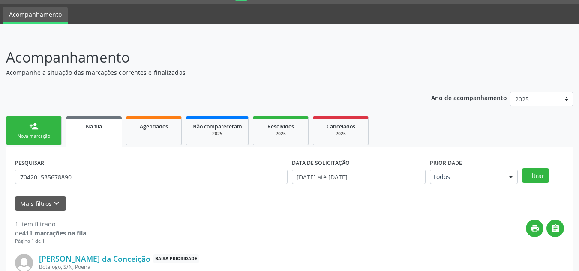
click at [20, 136] on div "Nova marcação" at bounding box center [33, 136] width 43 height 6
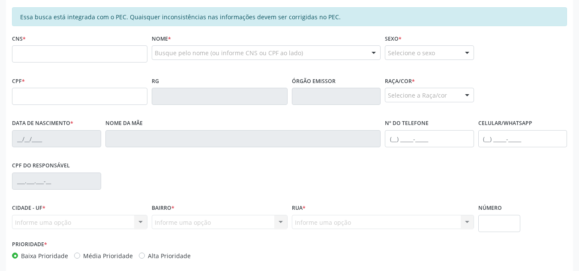
scroll to position [195, 0]
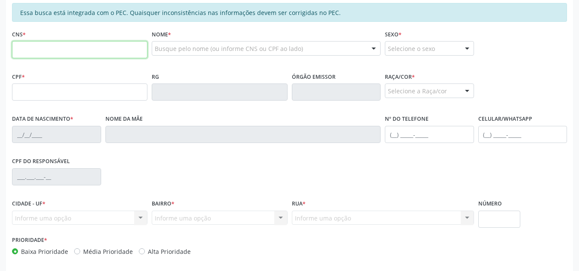
click at [85, 53] on input "text" at bounding box center [79, 49] width 135 height 17
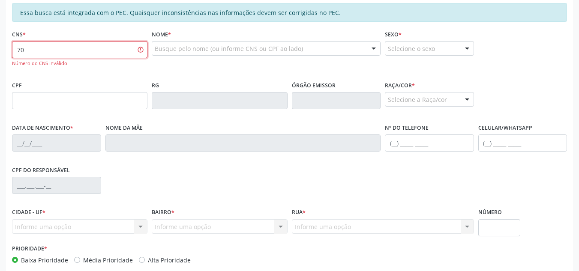
type input "7"
paste input "700 8034 3920 3589"
type input "700 8034 3920 3589"
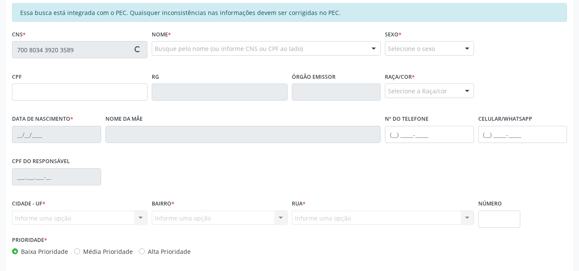
type input "084.648.954-61"
type input "05/02/1990"
type input "Sonia Maria Silva do Carmo"
type input "(82) 99196-5208"
type input "15"
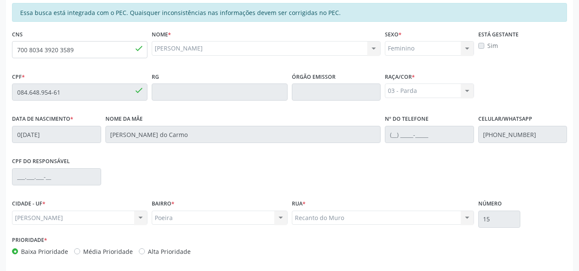
scroll to position [230, 0]
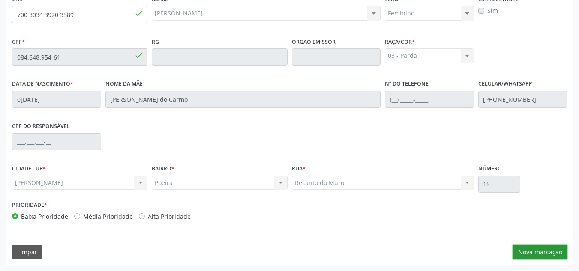
click at [557, 255] on button "Nova marcação" at bounding box center [540, 252] width 54 height 15
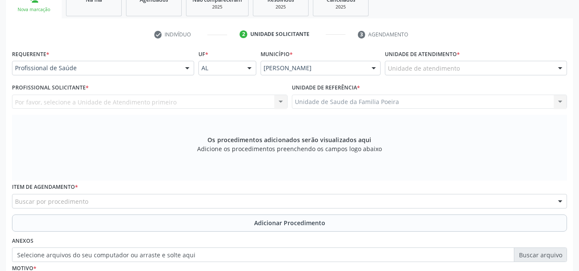
scroll to position [144, 0]
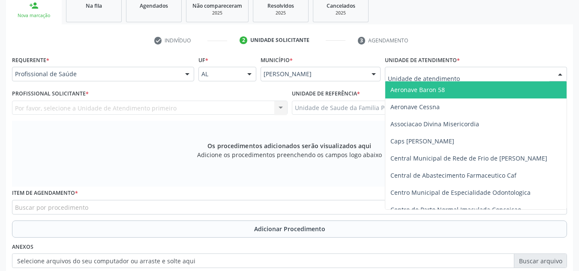
click at [475, 71] on div at bounding box center [476, 74] width 182 height 15
type input "PO"
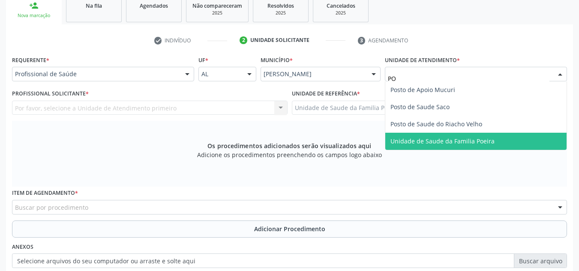
click at [456, 142] on span "Unidade de Saude da Familia Poeira" at bounding box center [442, 141] width 104 height 8
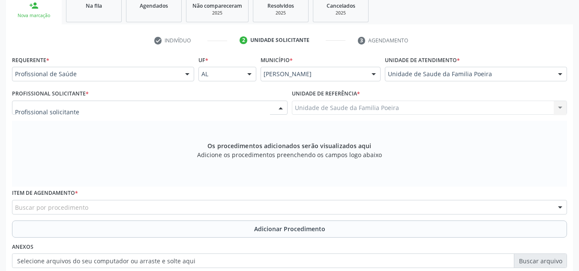
click at [78, 105] on div at bounding box center [150, 108] width 276 height 15
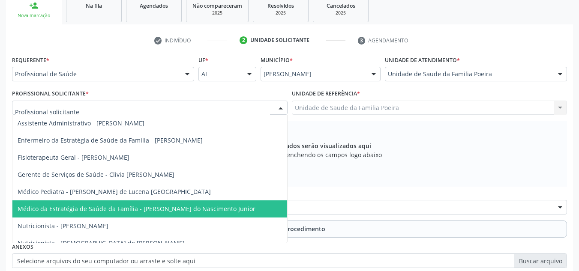
click at [112, 212] on span "Médico da Estratégia de Saúde da Família - [PERSON_NAME] do Nascimento Junior" at bounding box center [137, 209] width 238 height 8
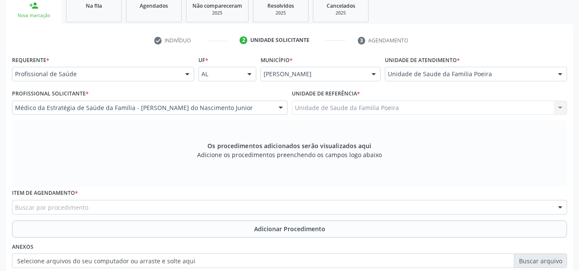
scroll to position [230, 0]
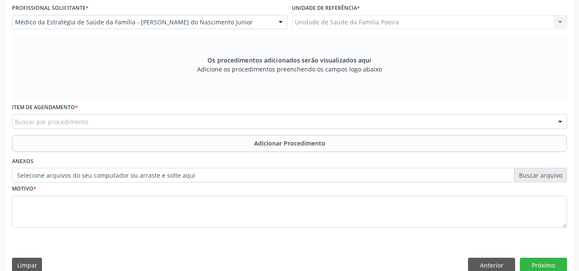
click at [109, 122] on div "Buscar por procedimento" at bounding box center [289, 121] width 555 height 15
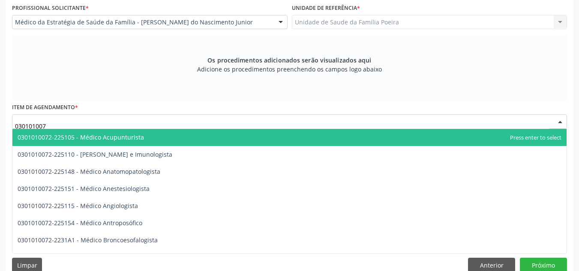
type input "0301010072"
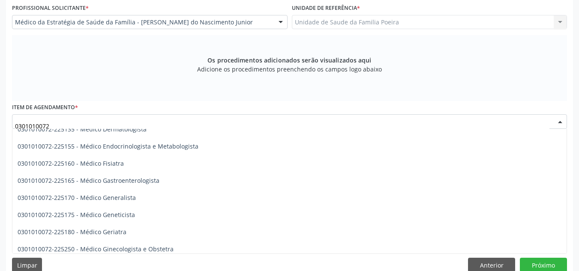
scroll to position [386, 0]
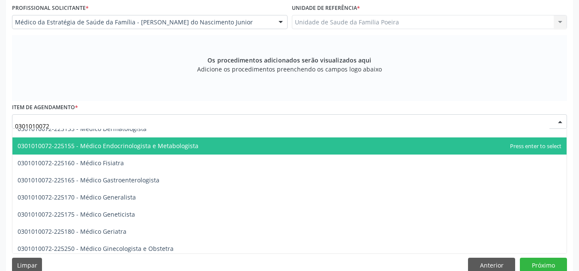
click at [131, 140] on span "0301010072-225155 - Médico Endocrinologista e Metabologista" at bounding box center [289, 146] width 554 height 17
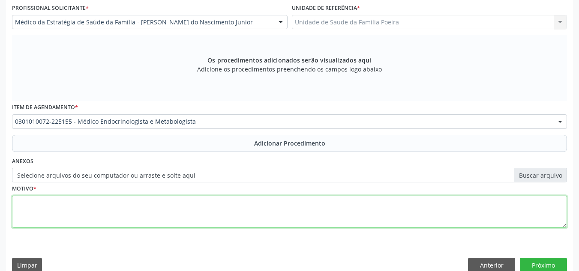
click at [135, 215] on textarea at bounding box center [289, 212] width 555 height 33
type textarea "H"
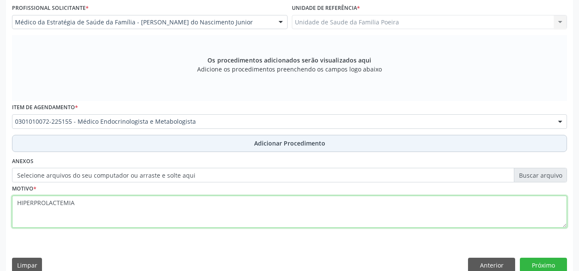
type textarea "HIPERPROLACTEMIA"
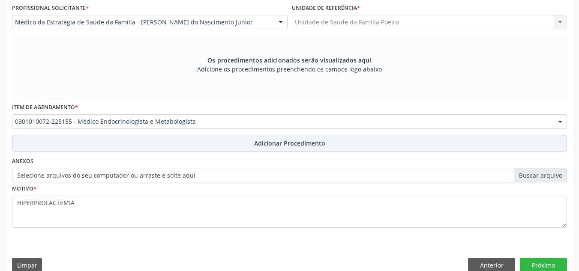
drag, startPoint x: 240, startPoint y: 145, endPoint x: 384, endPoint y: 186, distance: 149.6
click at [240, 146] on button "Adicionar Procedimento" at bounding box center [289, 143] width 555 height 17
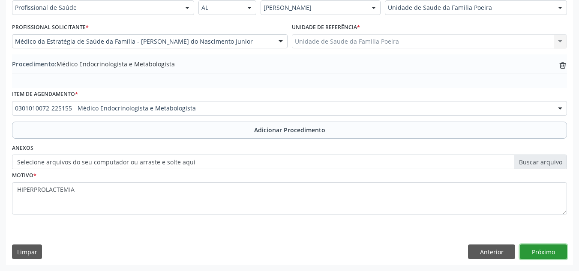
click at [540, 252] on button "Próximo" at bounding box center [543, 252] width 47 height 15
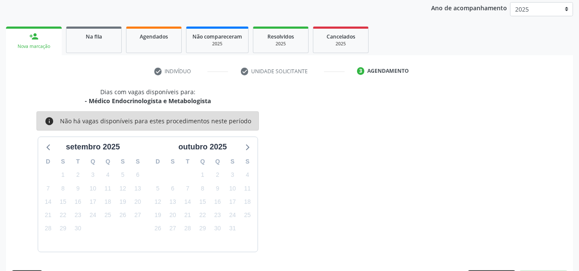
scroll to position [139, 0]
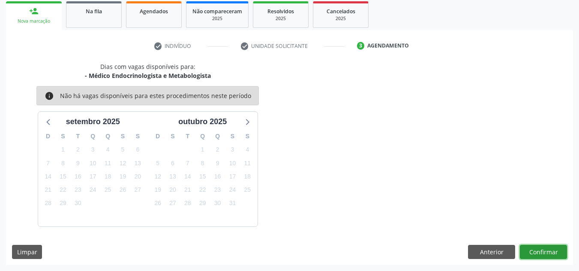
click at [540, 251] on button "Confirmar" at bounding box center [543, 252] width 47 height 15
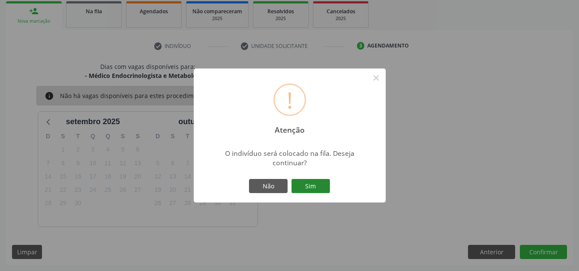
click at [300, 186] on button "Sim" at bounding box center [310, 186] width 39 height 15
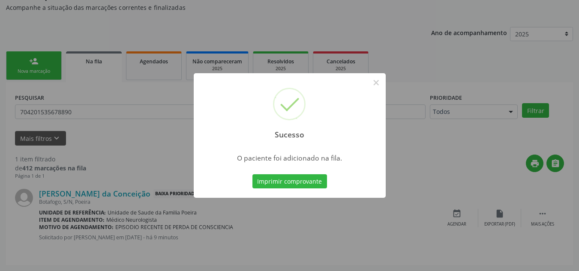
scroll to position [24, 0]
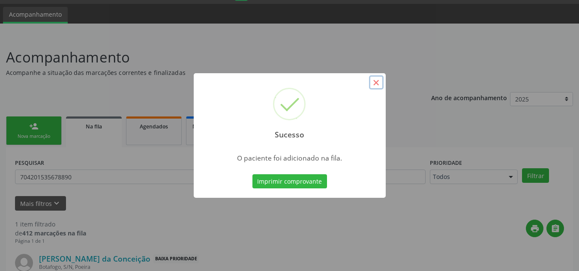
click at [382, 79] on button "×" at bounding box center [376, 82] width 15 height 15
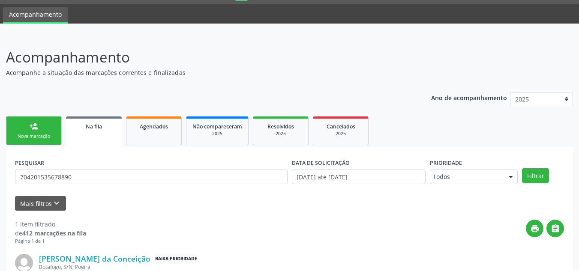
click at [27, 125] on link "person_add Nova marcação" at bounding box center [34, 131] width 56 height 29
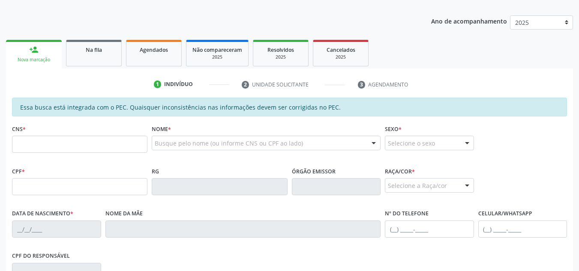
scroll to position [109, 0]
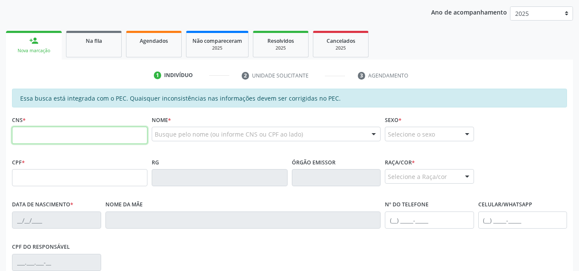
click at [66, 135] on input "text" at bounding box center [79, 135] width 135 height 17
type input "701 2010 1337 2515"
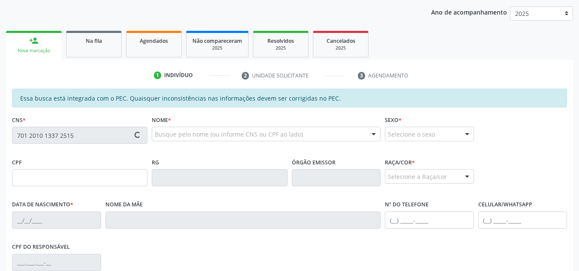
type input "079.523.064-80"
type input "17/05/1989"
type input "Clarice Alves da Silva"
type input "(82) 99414-8752"
type input "60"
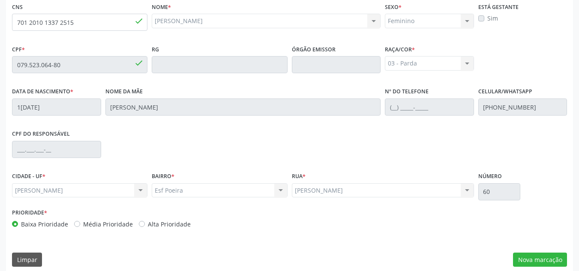
scroll to position [230, 0]
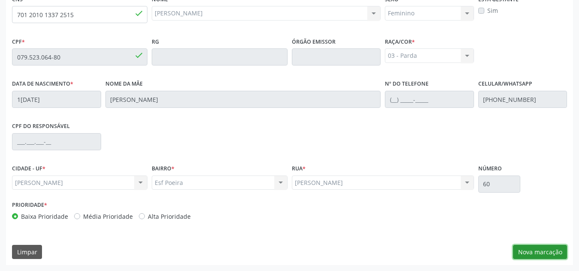
click at [540, 250] on button "Nova marcação" at bounding box center [540, 252] width 54 height 15
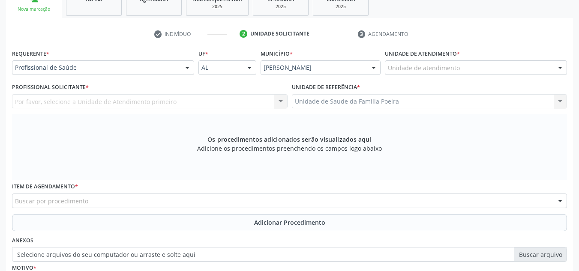
scroll to position [144, 0]
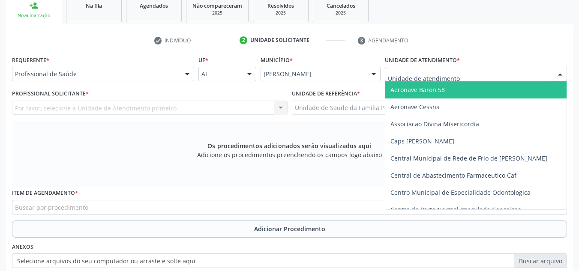
click at [560, 73] on div at bounding box center [560, 74] width 13 height 15
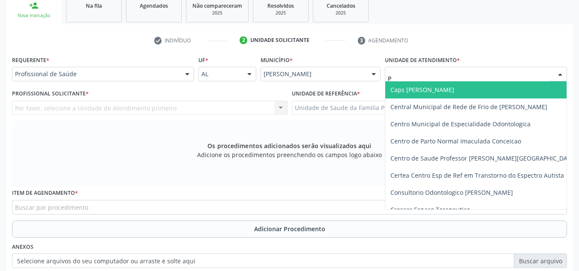
type input "PO"
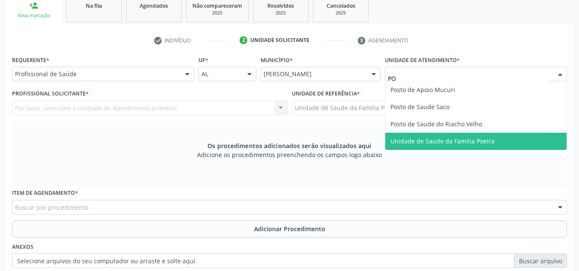
click at [437, 141] on span "Unidade de Saude da Familia Poeira" at bounding box center [442, 141] width 104 height 8
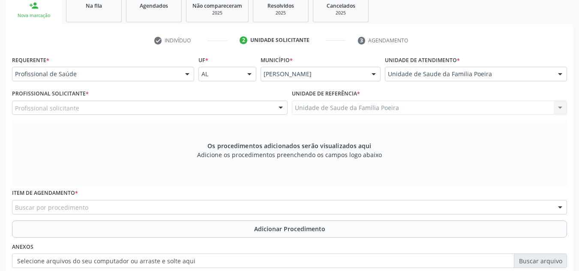
click at [161, 112] on div "Profissional solicitante" at bounding box center [150, 108] width 276 height 15
click at [103, 109] on div "Profissional solicitante" at bounding box center [150, 108] width 276 height 15
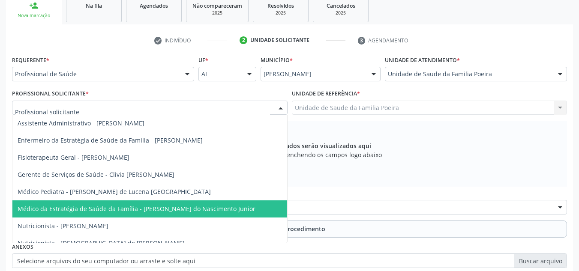
click at [122, 206] on span "Médico da Estratégia de Saúde da Família - [PERSON_NAME] do Nascimento Junior" at bounding box center [137, 209] width 238 height 8
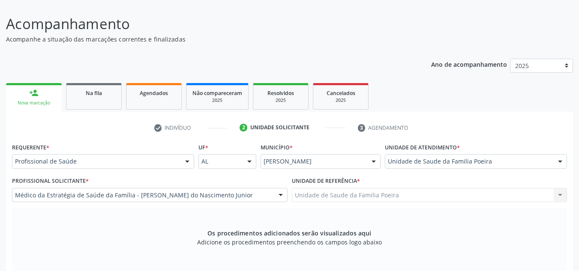
scroll to position [0, 0]
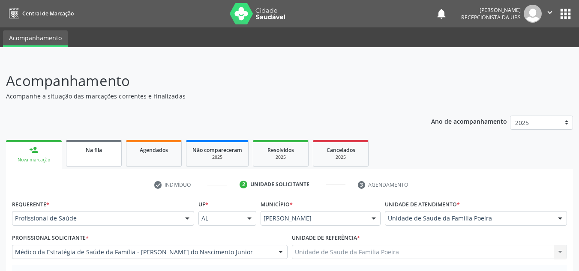
click at [93, 153] on span "Na fila" at bounding box center [94, 150] width 16 height 7
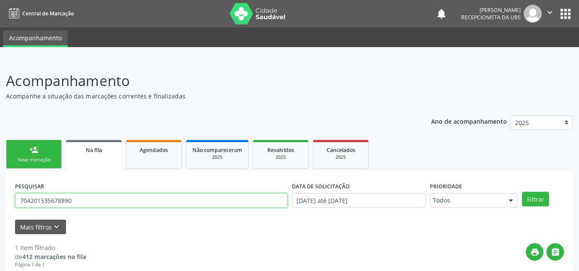
click at [99, 202] on input "704201535678890" at bounding box center [151, 200] width 273 height 15
type input "7"
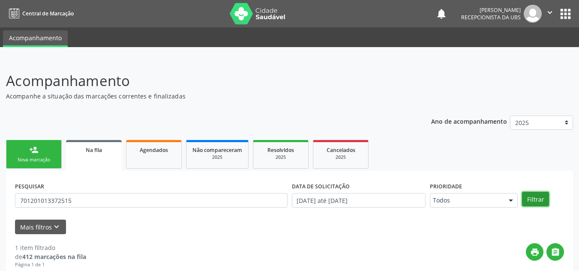
click at [544, 198] on button "Filtrar" at bounding box center [535, 199] width 27 height 15
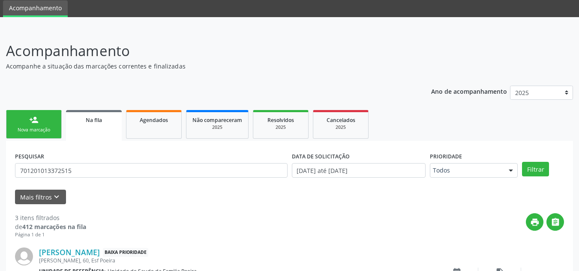
scroll to position [28, 0]
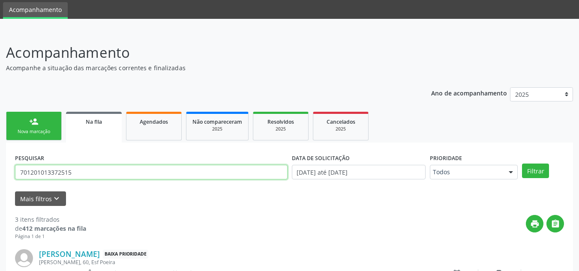
drag, startPoint x: 76, startPoint y: 173, endPoint x: 8, endPoint y: 174, distance: 68.6
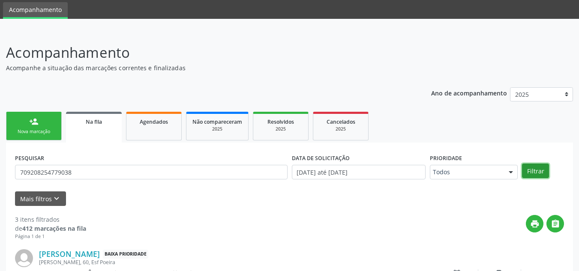
click at [531, 164] on button "Filtrar" at bounding box center [535, 171] width 27 height 15
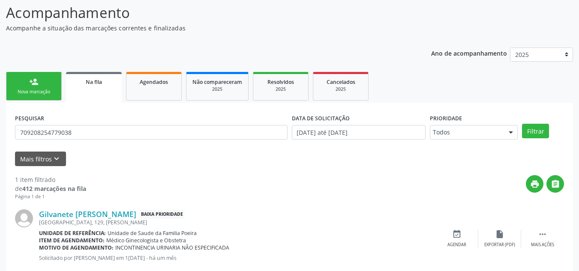
scroll to position [89, 0]
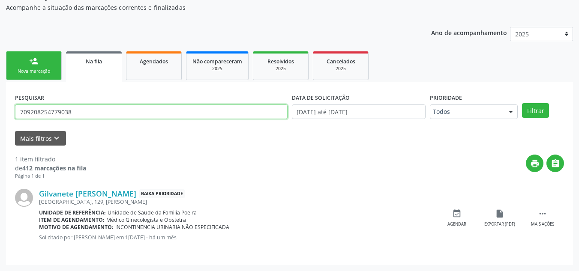
drag, startPoint x: 89, startPoint y: 118, endPoint x: 4, endPoint y: 113, distance: 85.5
click at [4, 113] on div "Acompanhamento Acompanhe a situação das marcações correntes e finalizadas Relat…" at bounding box center [289, 120] width 579 height 301
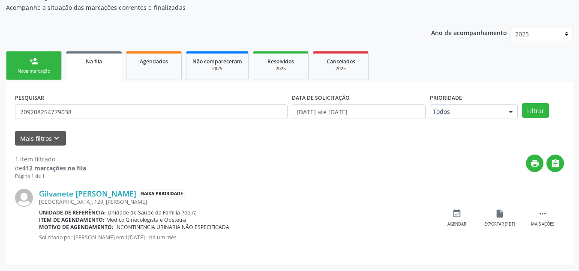
click at [3, 112] on div "Acompanhamento Acompanhe a situação das marcações correntes e finalizadas Relat…" at bounding box center [289, 120] width 579 height 301
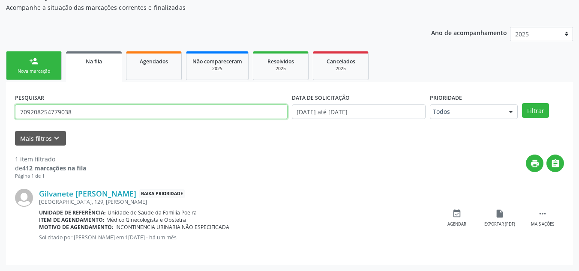
drag, startPoint x: 88, startPoint y: 112, endPoint x: 10, endPoint y: 112, distance: 78.0
click at [12, 113] on div "PESQUISAR 709208254779038 DATA DE SOLICITAÇÃO 01/01/2025 até 09/09/2025 Priorid…" at bounding box center [289, 173] width 567 height 183
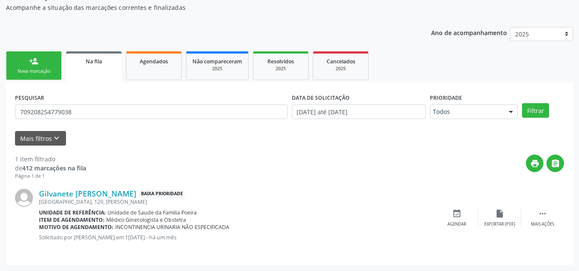
click at [10, 112] on div "PESQUISAR 709208254779038 DATA DE SOLICITAÇÃO 01/01/2025 até 09/09/2025 Priorid…" at bounding box center [289, 173] width 567 height 183
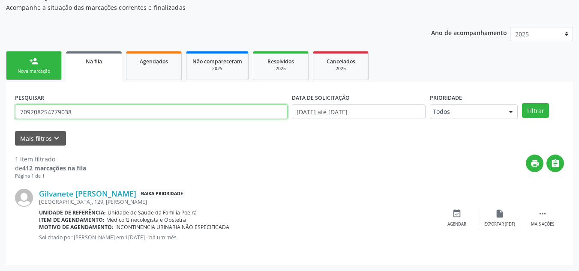
drag, startPoint x: 74, startPoint y: 113, endPoint x: 12, endPoint y: 113, distance: 62.6
click at [12, 113] on div "PESQUISAR 709208254779038 DATA DE SOLICITAÇÃO 01/01/2025 até 09/09/2025 Priorid…" at bounding box center [289, 173] width 567 height 183
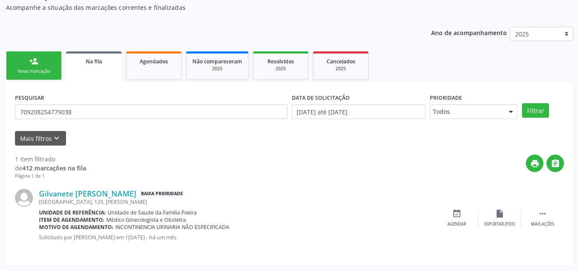
click at [12, 113] on div "PESQUISAR 709208254779038 DATA DE SOLICITAÇÃO 01/01/2025 até 09/09/2025 Priorid…" at bounding box center [289, 173] width 567 height 183
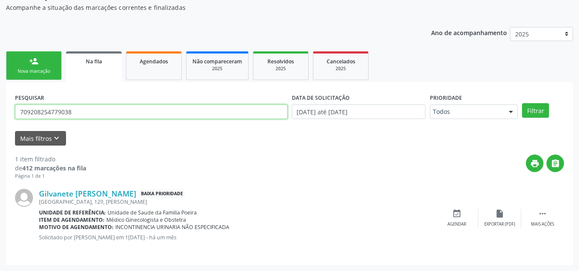
drag, startPoint x: 75, startPoint y: 116, endPoint x: 21, endPoint y: 111, distance: 54.2
click at [21, 111] on input "709208254779038" at bounding box center [151, 112] width 273 height 15
type input "709502552266180"
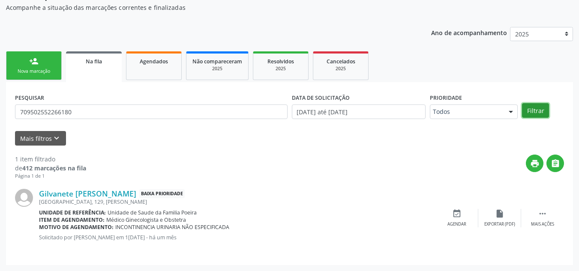
click at [536, 113] on button "Filtrar" at bounding box center [535, 110] width 27 height 15
click at [536, 82] on ul "person_add Nova marcação Na fila Agendados Não compareceram 2025 Resolvidos 202…" at bounding box center [289, 65] width 567 height 33
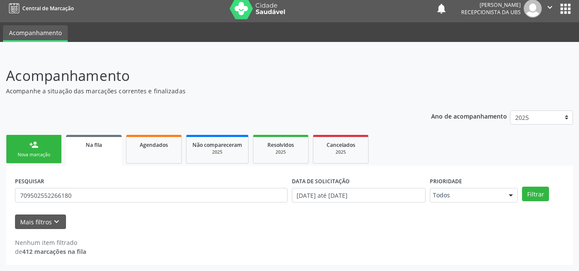
scroll to position [5, 0]
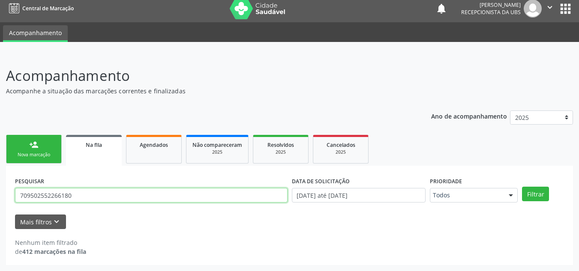
drag, startPoint x: 98, startPoint y: 192, endPoint x: 32, endPoint y: 194, distance: 65.6
click at [32, 194] on input "709502552266180" at bounding box center [151, 195] width 273 height 15
click at [24, 198] on input "709502552266180" at bounding box center [151, 195] width 273 height 15
click at [21, 198] on input "709502552266180" at bounding box center [151, 195] width 273 height 15
click at [19, 199] on input "709502552266180" at bounding box center [151, 195] width 273 height 15
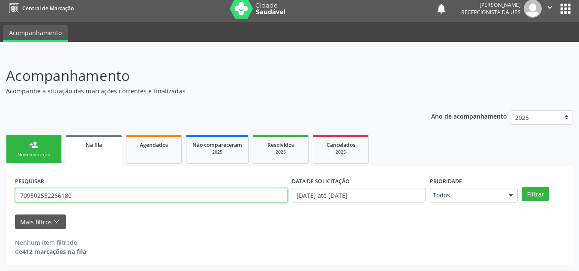
click at [19, 199] on input "709502552266180" at bounding box center [151, 195] width 273 height 15
click at [79, 197] on input "709502552266180" at bounding box center [151, 195] width 273 height 15
type input "709502552266180"
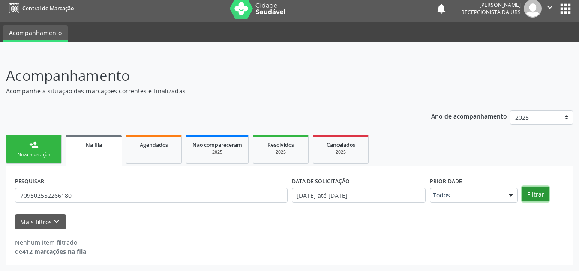
click at [540, 190] on button "Filtrar" at bounding box center [535, 194] width 27 height 15
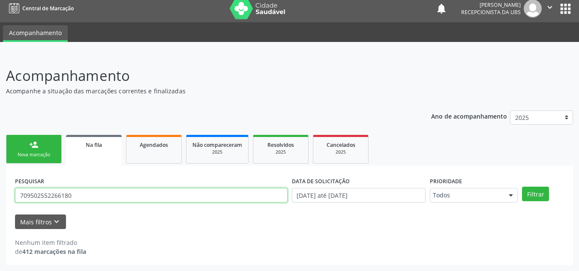
click at [95, 196] on input "709502552266180" at bounding box center [151, 195] width 273 height 15
drag, startPoint x: 92, startPoint y: 195, endPoint x: 18, endPoint y: 194, distance: 73.7
click at [18, 194] on input "709502552266180" at bounding box center [151, 195] width 273 height 15
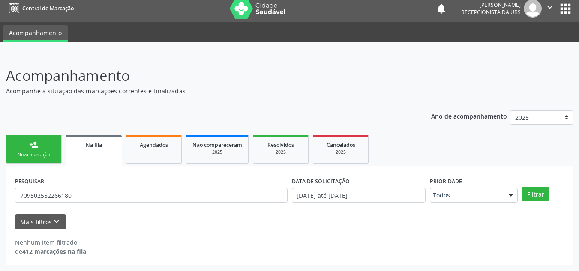
click at [37, 150] on link "person_add Nova marcação" at bounding box center [34, 149] width 56 height 29
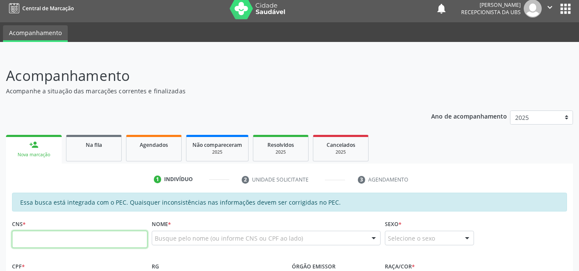
paste input "709 5025 5226 6180"
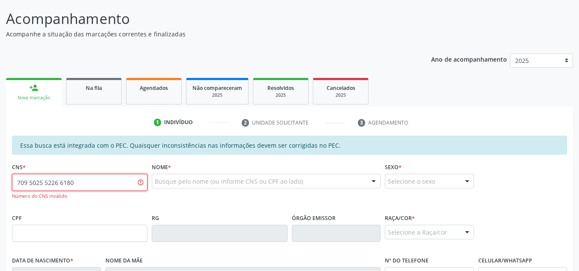
scroll to position [177, 0]
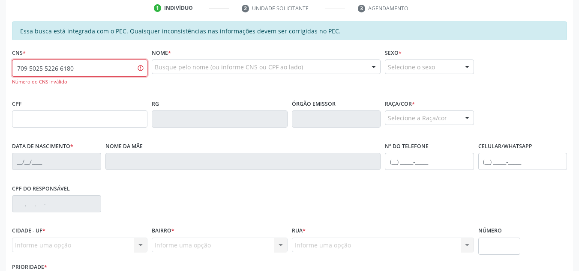
type input "709 5025 5226 6180"
click at [87, 71] on input "709 5025 5226 6180" at bounding box center [79, 68] width 135 height 17
drag, startPoint x: 87, startPoint y: 71, endPoint x: 16, endPoint y: 74, distance: 71.2
click at [16, 74] on input "709 5025 5226 6180" at bounding box center [79, 68] width 135 height 17
paste input "708 5025 5226 6180"
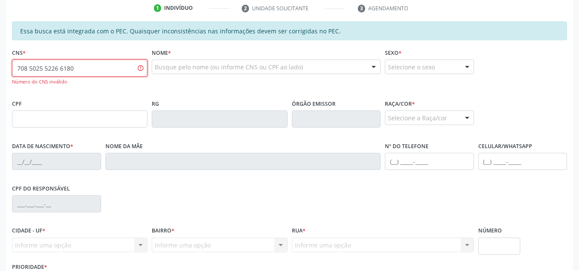
type input "708 5025 5226 6180"
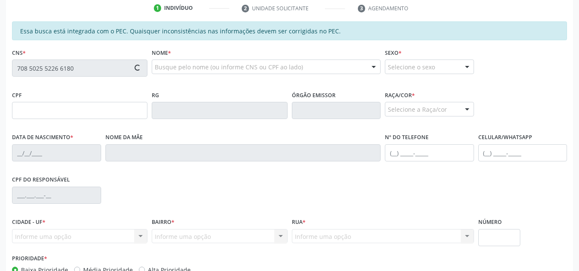
type input "381.319.354-34"
type input "26/07/1960"
type input "Antônia Maria dos Santos"
type input "(82) 98828-0904"
